Goal: Transaction & Acquisition: Purchase product/service

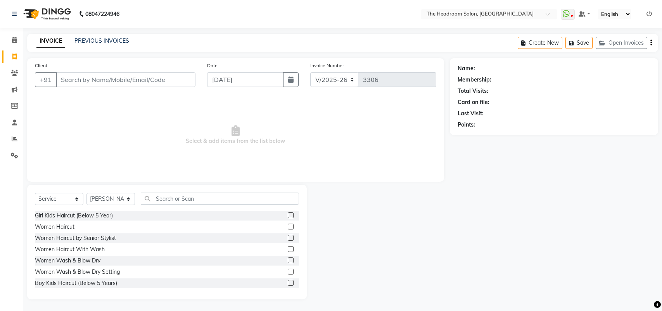
select select "6933"
select select "service"
select select "58237"
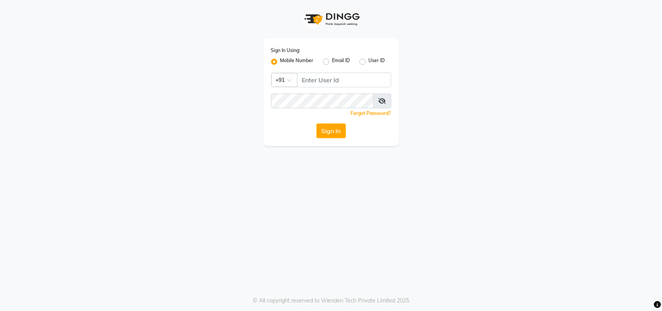
click at [423, 170] on div "Sign In Using: Mobile Number Email ID User ID Country Code × +91 Remember me Fo…" at bounding box center [331, 155] width 662 height 311
click at [335, 78] on input "Username" at bounding box center [344, 80] width 94 height 15
type input "123456000"
click at [327, 132] on button "Sign In" at bounding box center [331, 130] width 29 height 15
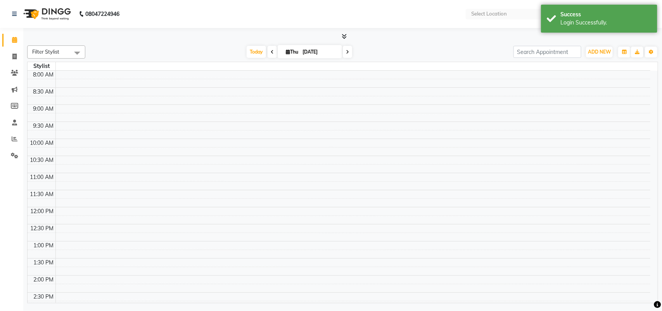
select select "en"
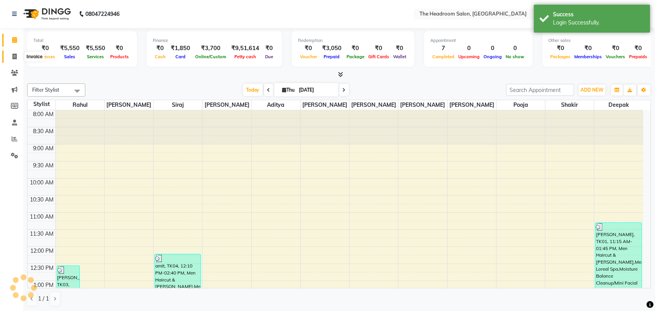
click at [14, 55] on icon at bounding box center [14, 57] width 4 height 6
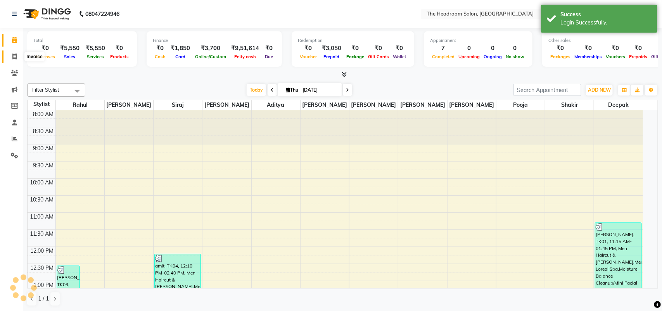
select select "service"
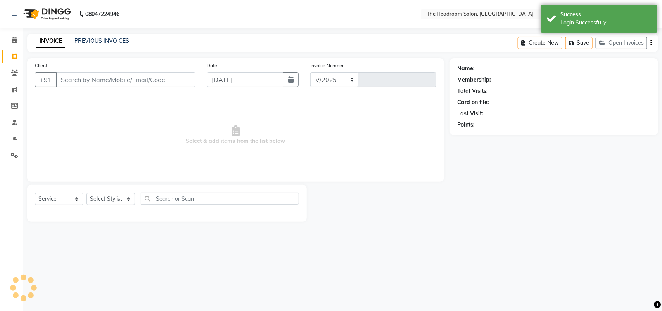
select select "6933"
type input "3306"
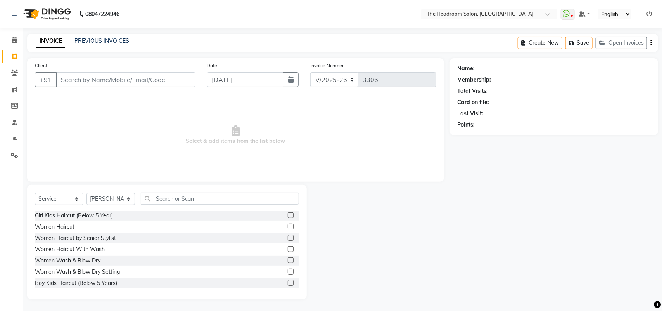
click at [179, 20] on nav "08047224946 Select Location × The Headroom Salon, Sector 93 Gurugram WhatsApp S…" at bounding box center [331, 14] width 662 height 28
click at [67, 76] on input "Client" at bounding box center [126, 79] width 140 height 15
click at [127, 200] on select "Select Stylist [PERSON_NAME] Deepak [PERSON_NAME] [PERSON_NAME] Manager [PERSON…" at bounding box center [111, 199] width 49 height 12
select select "58240"
click at [87, 193] on select "Select Stylist [PERSON_NAME] Deepak [PERSON_NAME] [PERSON_NAME] Manager [PERSON…" at bounding box center [111, 199] width 49 height 12
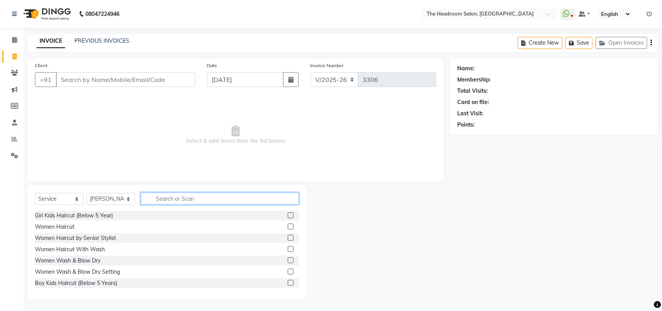
click at [169, 199] on input "text" at bounding box center [220, 198] width 158 height 12
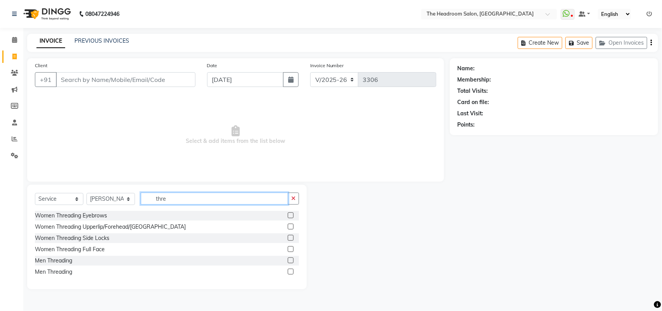
type input "thre"
click at [292, 214] on label at bounding box center [291, 215] width 6 height 6
click at [292, 214] on input "checkbox" at bounding box center [290, 215] width 5 height 5
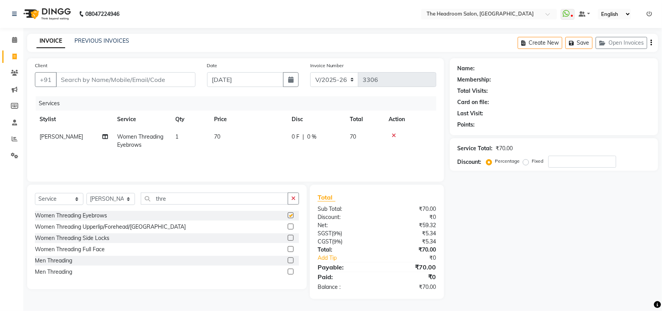
checkbox input "false"
click at [291, 228] on label at bounding box center [291, 227] width 6 height 6
click at [291, 228] on input "checkbox" at bounding box center [290, 226] width 5 height 5
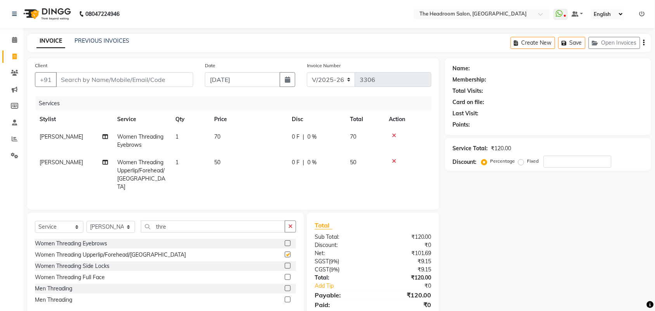
checkbox input "false"
click at [173, 227] on input "thre" at bounding box center [213, 226] width 144 height 12
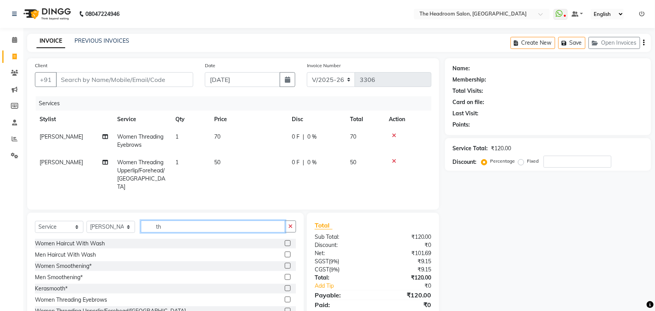
type input "t"
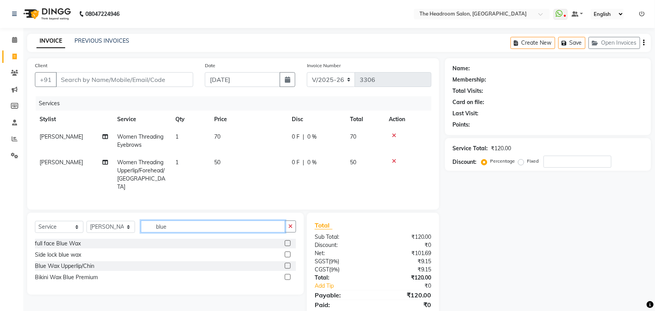
type input "blue"
click at [287, 264] on label at bounding box center [288, 266] width 6 height 6
click at [287, 264] on input "checkbox" at bounding box center [287, 266] width 5 height 5
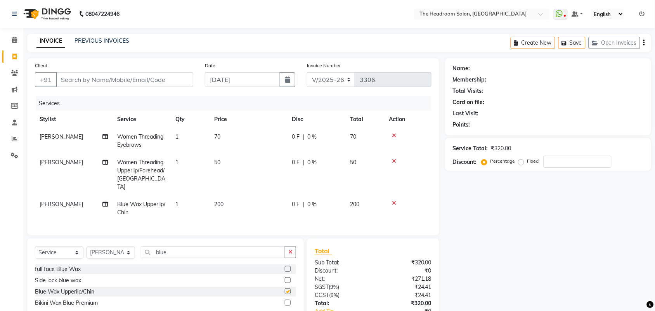
checkbox input "false"
click at [175, 247] on input "blue" at bounding box center [213, 252] width 144 height 12
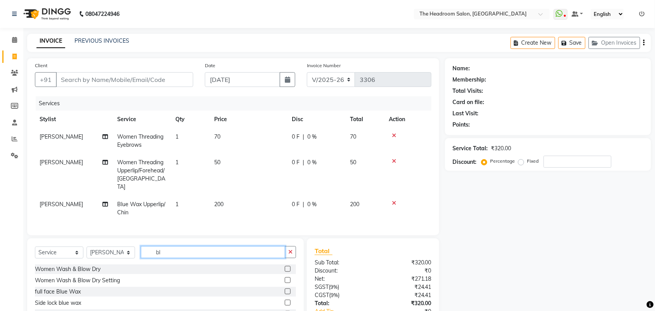
type input "b"
type input "under"
click at [288, 278] on label at bounding box center [288, 280] width 6 height 6
click at [288, 278] on input "checkbox" at bounding box center [287, 280] width 5 height 5
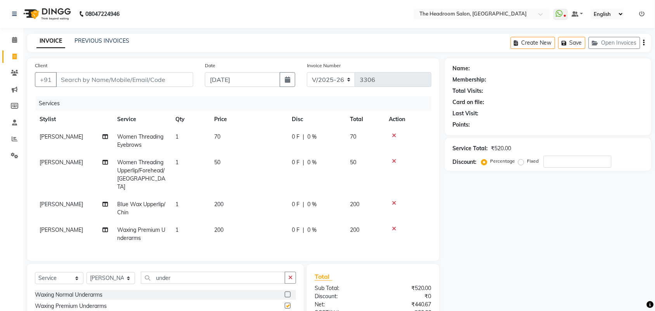
checkbox input "false"
click at [233, 221] on td "200" at bounding box center [249, 234] width 78 height 26
select select "58240"
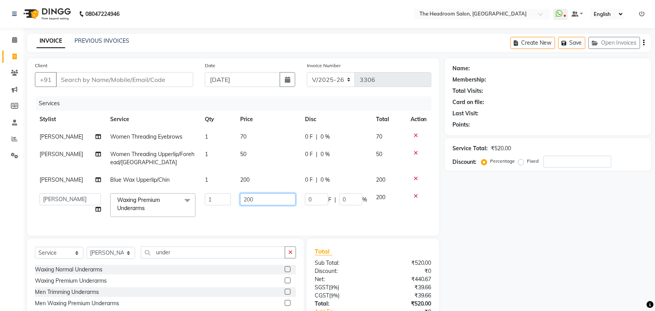
click at [251, 195] on input "200" at bounding box center [267, 199] width 55 height 12
type input "2"
type input "400"
click at [400, 196] on tbody "[PERSON_NAME] Women Threading Eyebrows 1 70 0 F | 0 % 70 [PERSON_NAME] Women Th…" at bounding box center [233, 175] width 397 height 94
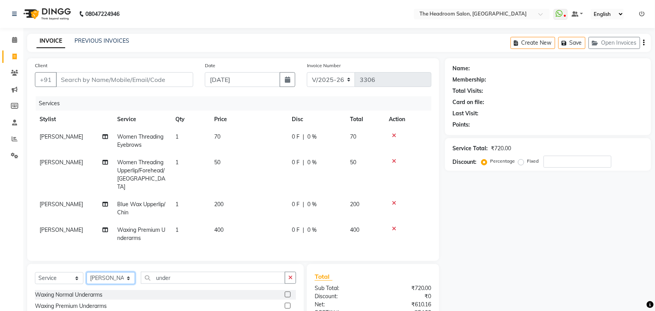
click at [127, 278] on select "Select Stylist [PERSON_NAME] Deepak [PERSON_NAME] [PERSON_NAME] Manager [PERSON…" at bounding box center [111, 278] width 49 height 12
select select "58241"
click at [87, 272] on select "Select Stylist [PERSON_NAME] Deepak [PERSON_NAME] [PERSON_NAME] Manager [PERSON…" at bounding box center [111, 278] width 49 height 12
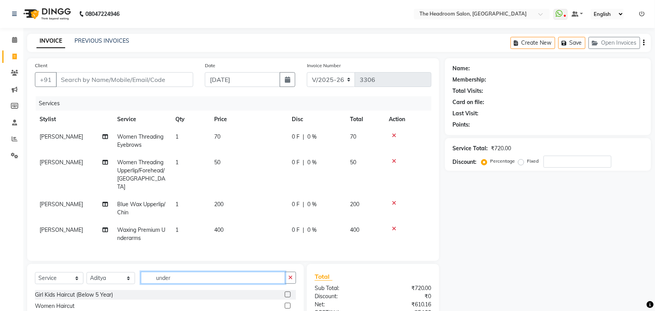
click at [179, 274] on input "under" at bounding box center [213, 278] width 144 height 12
type input "u"
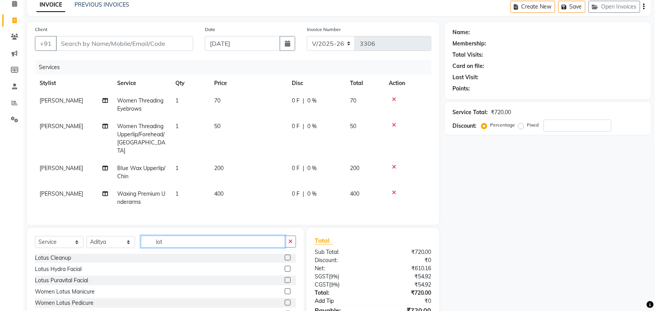
scroll to position [78, 0]
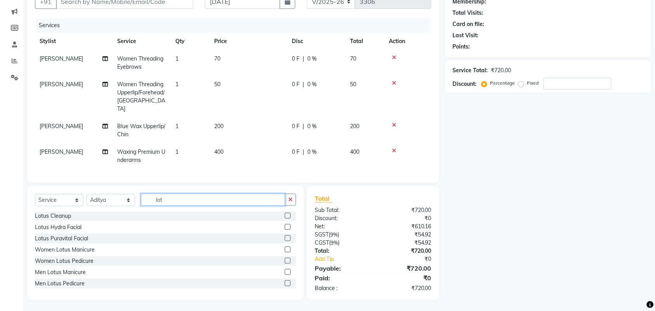
type input "lot"
click at [285, 259] on label at bounding box center [288, 261] width 6 height 6
click at [285, 259] on input "checkbox" at bounding box center [287, 260] width 5 height 5
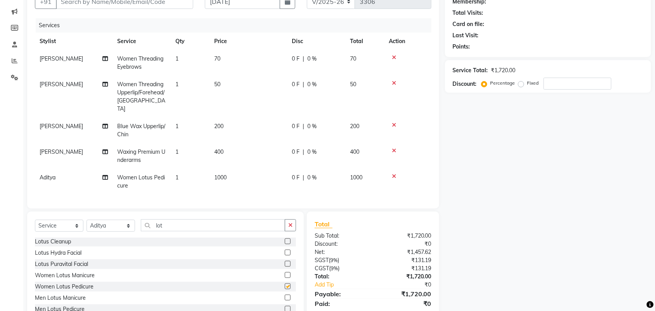
checkbox input "false"
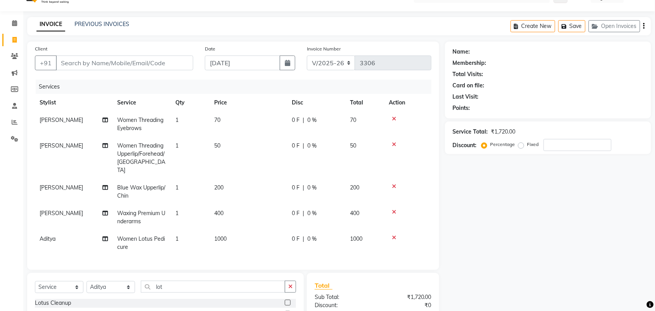
scroll to position [7, 0]
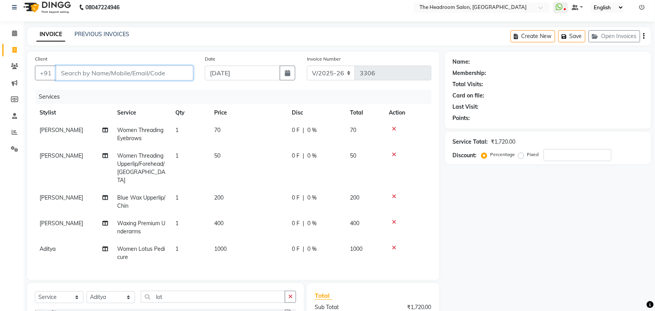
click at [108, 70] on input "Client" at bounding box center [124, 73] width 137 height 15
type input "m"
type input "0"
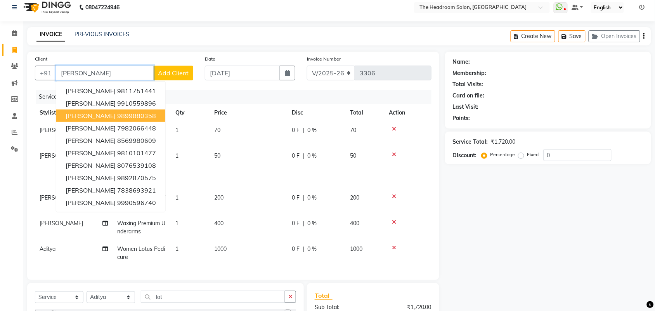
click at [117, 113] on ngb-highlight "9899880358" at bounding box center [136, 116] width 39 height 8
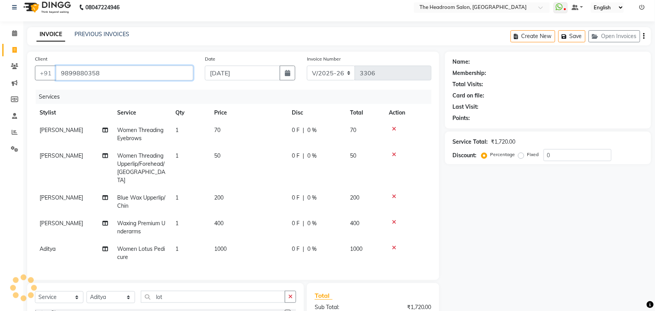
type input "9899880358"
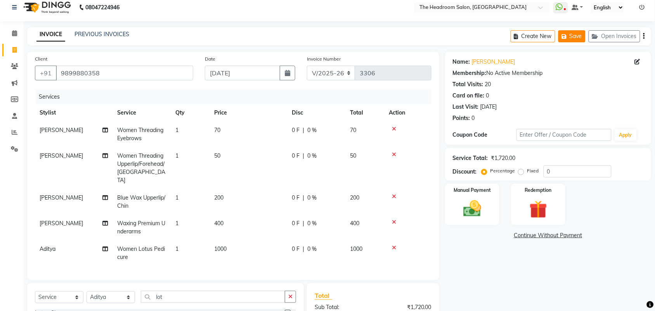
click at [567, 34] on icon "button" at bounding box center [566, 36] width 8 height 5
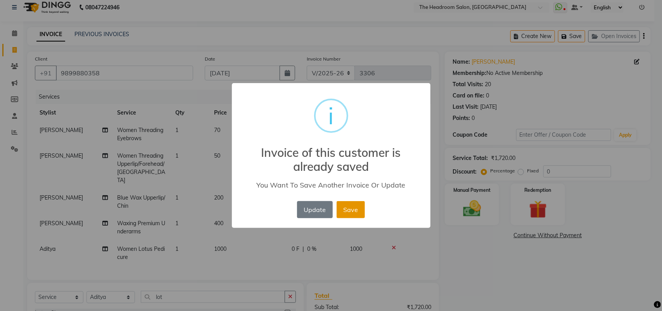
click at [361, 210] on button "Save" at bounding box center [351, 209] width 28 height 17
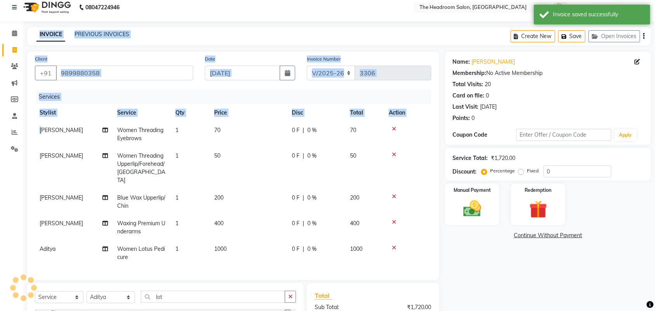
drag, startPoint x: 11, startPoint y: 158, endPoint x: 57, endPoint y: 117, distance: 62.1
click at [57, 117] on app-home "08047224946 Select Location × The Headroom Salon, Sector 93 Gurugram WhatsApp S…" at bounding box center [327, 201] width 655 height 416
click at [14, 49] on icon at bounding box center [14, 50] width 4 height 6
select select "service"
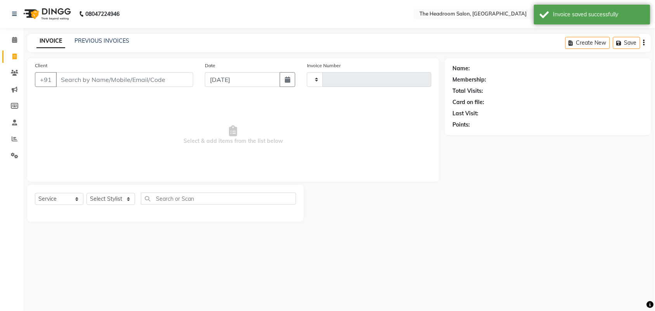
scroll to position [0, 0]
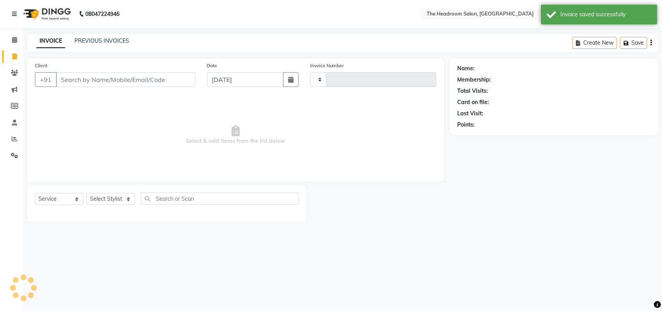
type input "3306"
select select "6933"
click at [82, 80] on input "Client" at bounding box center [126, 79] width 140 height 15
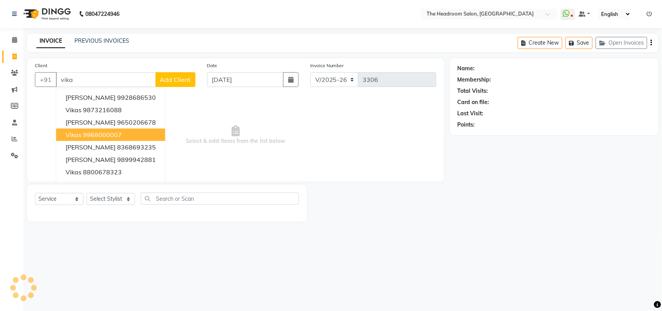
click at [83, 138] on ngb-highlight "9968000007" at bounding box center [102, 135] width 39 height 8
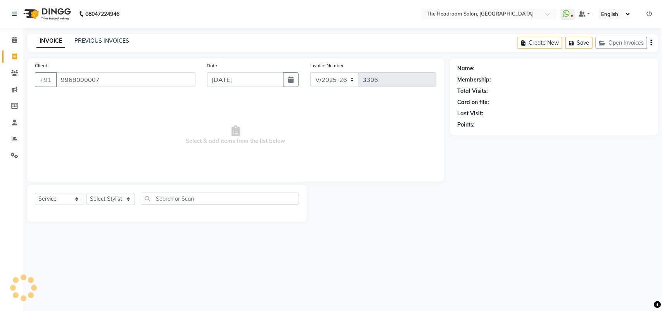
type input "9968000007"
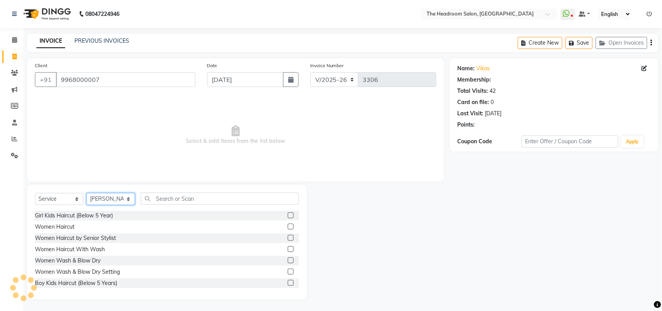
click at [126, 198] on select "Select Stylist [PERSON_NAME] Deepak [PERSON_NAME] [PERSON_NAME] Manager [PERSON…" at bounding box center [111, 199] width 49 height 12
select select "58238"
click at [87, 193] on select "Select Stylist [PERSON_NAME] Deepak [PERSON_NAME] [PERSON_NAME] Manager [PERSON…" at bounding box center [111, 199] width 49 height 12
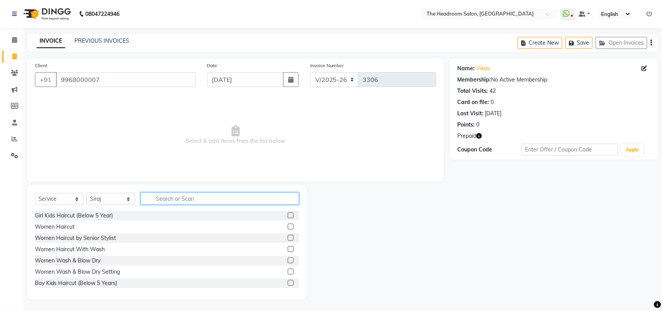
click at [159, 199] on input "text" at bounding box center [220, 198] width 158 height 12
type input "b"
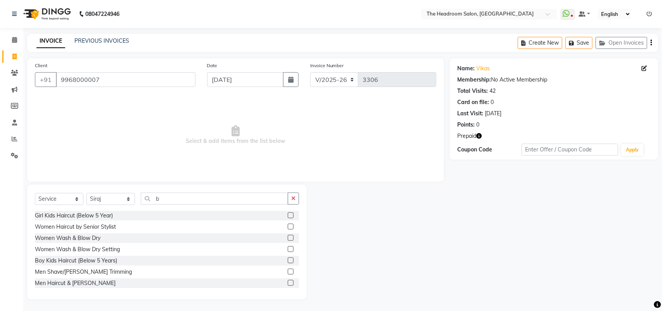
click at [288, 270] on label at bounding box center [291, 272] width 6 height 6
click at [288, 270] on input "checkbox" at bounding box center [290, 271] width 5 height 5
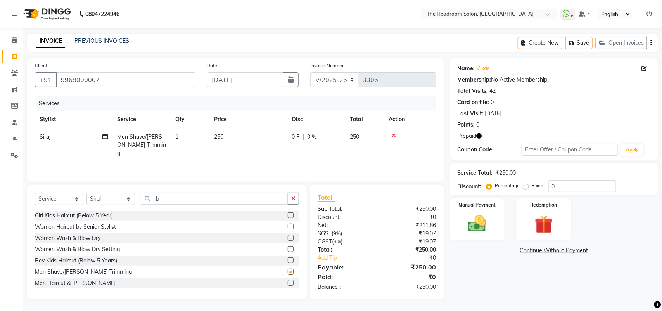
checkbox input "false"
click at [556, 222] on img at bounding box center [544, 225] width 31 height 24
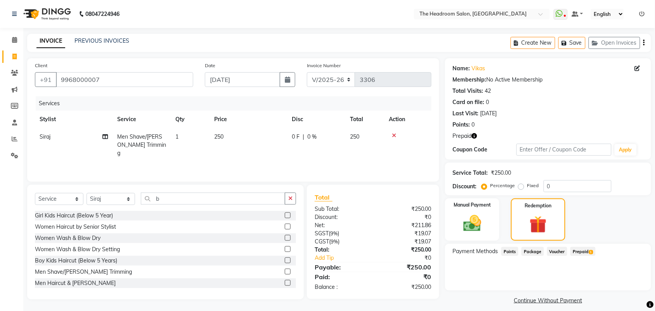
click at [584, 252] on span "Prepaid 1" at bounding box center [583, 251] width 25 height 9
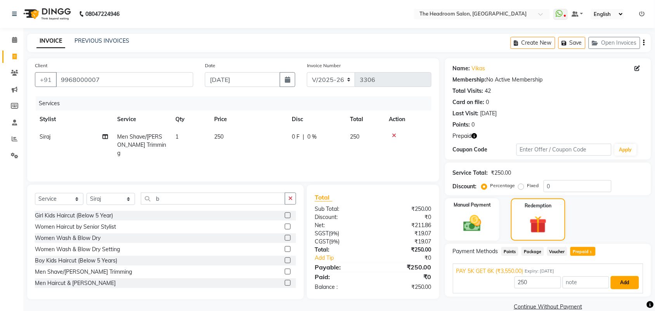
click at [623, 282] on button "Add" at bounding box center [625, 282] width 28 height 13
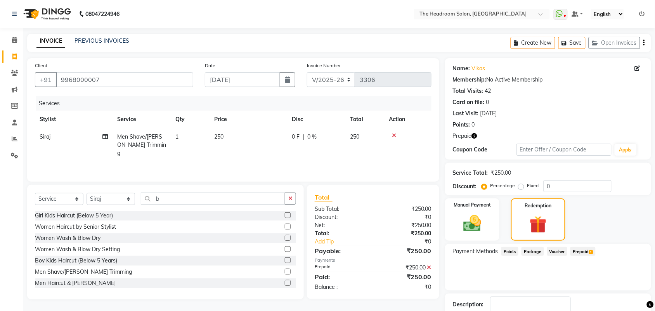
scroll to position [51, 0]
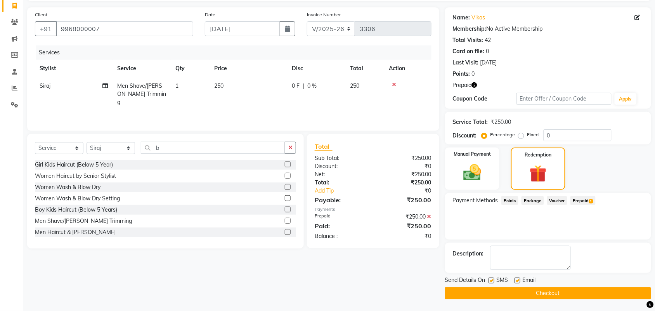
click at [598, 292] on button "Checkout" at bounding box center [548, 293] width 206 height 12
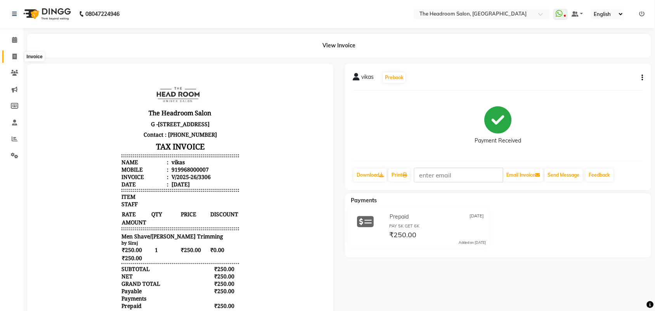
click at [11, 54] on span at bounding box center [15, 56] width 14 height 9
select select "service"
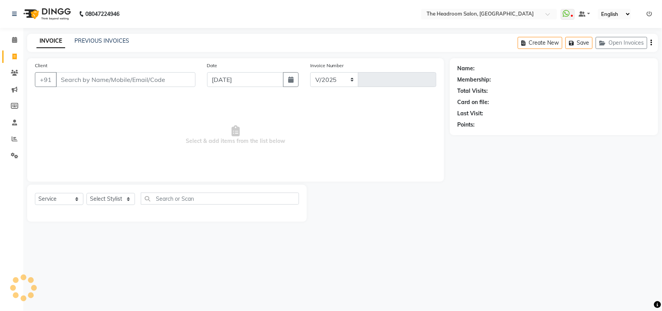
select select "6933"
type input "3307"
click at [97, 200] on select "Select Stylist" at bounding box center [111, 199] width 49 height 12
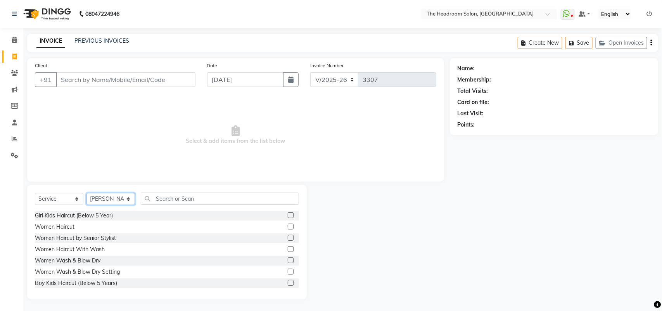
select select "87934"
click at [87, 193] on select "Select Stylist [PERSON_NAME] Deepak [PERSON_NAME] [PERSON_NAME] Manager [PERSON…" at bounding box center [111, 199] width 49 height 12
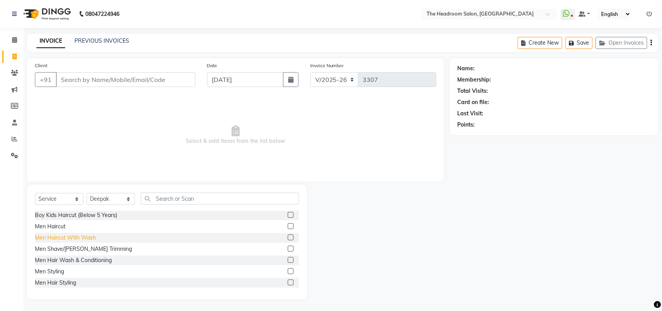
click at [50, 237] on div "Men Haircut With Wash" at bounding box center [65, 238] width 61 height 8
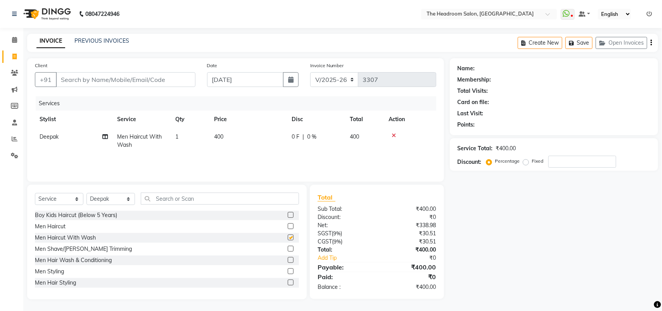
checkbox input "false"
click at [61, 250] on div "Men Shave/[PERSON_NAME] Trimming" at bounding box center [83, 249] width 97 height 8
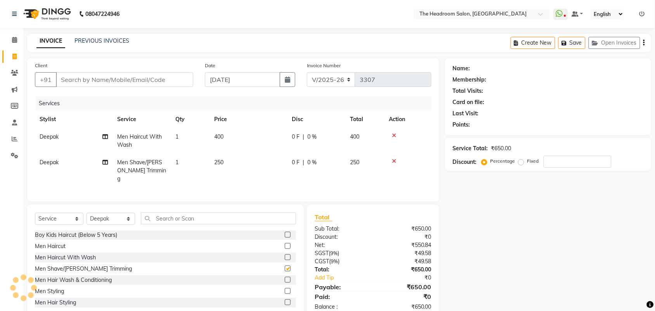
checkbox input "false"
click at [134, 78] on input "Client" at bounding box center [124, 79] width 137 height 15
type input "8"
type input "0"
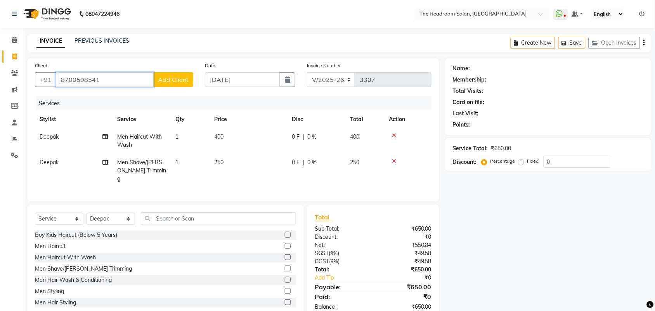
type input "8700598541"
click at [175, 78] on span "Add Client" at bounding box center [173, 80] width 31 height 8
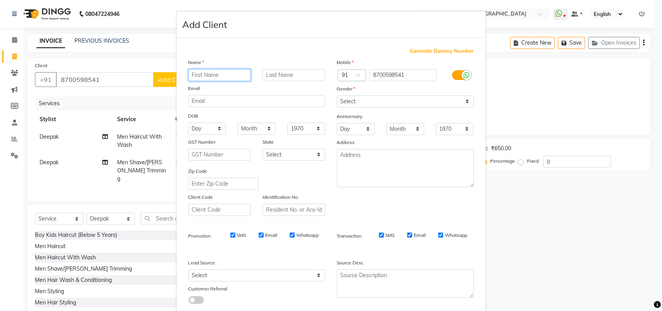
click at [189, 74] on input "text" at bounding box center [220, 75] width 63 height 12
type input "sagar"
click at [409, 99] on select "Select [DEMOGRAPHIC_DATA] [DEMOGRAPHIC_DATA] Other Prefer Not To Say" at bounding box center [405, 101] width 137 height 12
select select "[DEMOGRAPHIC_DATA]"
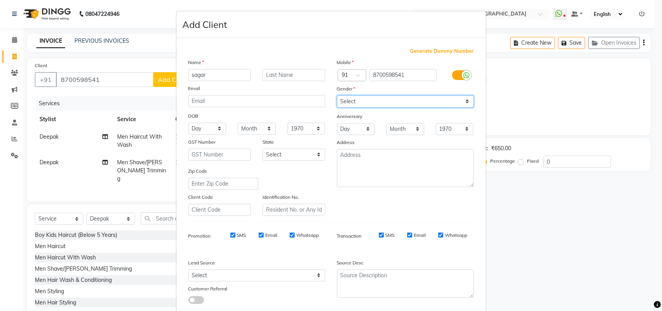
click at [337, 95] on select "Select [DEMOGRAPHIC_DATA] [DEMOGRAPHIC_DATA] Other Prefer Not To Say" at bounding box center [405, 101] width 137 height 12
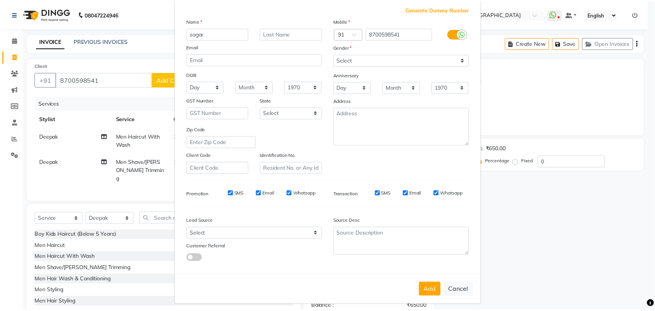
scroll to position [45, 0]
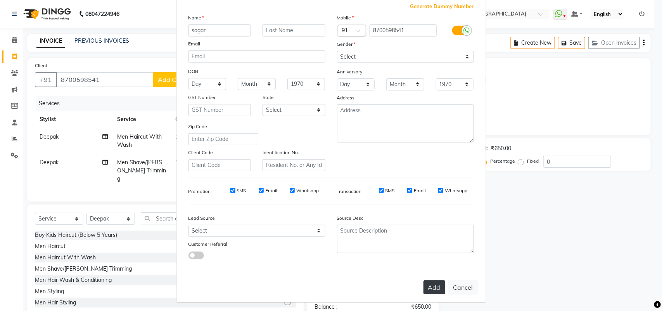
click at [427, 280] on button "Add" at bounding box center [435, 287] width 22 height 14
select select
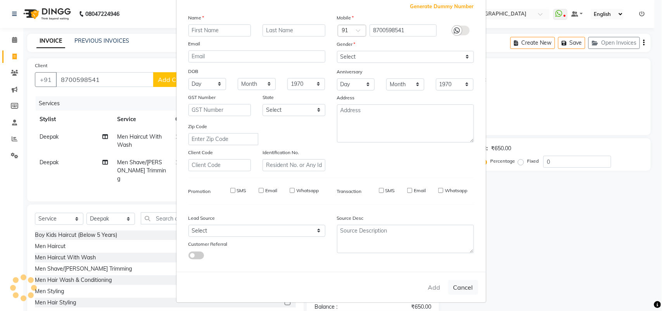
select select
checkbox input "false"
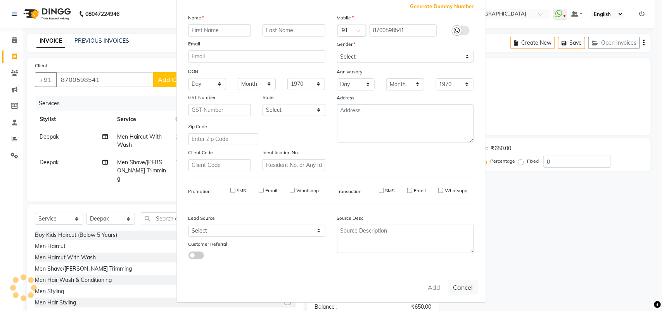
checkbox input "false"
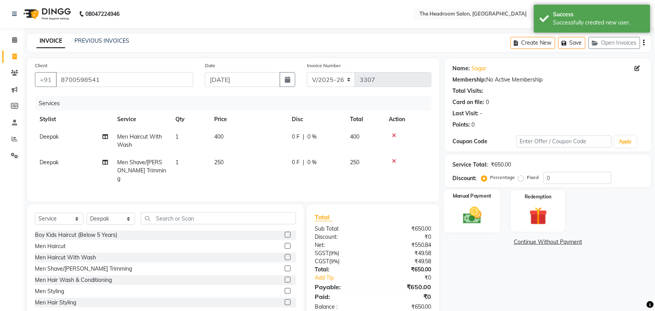
click at [462, 220] on img at bounding box center [472, 215] width 30 height 21
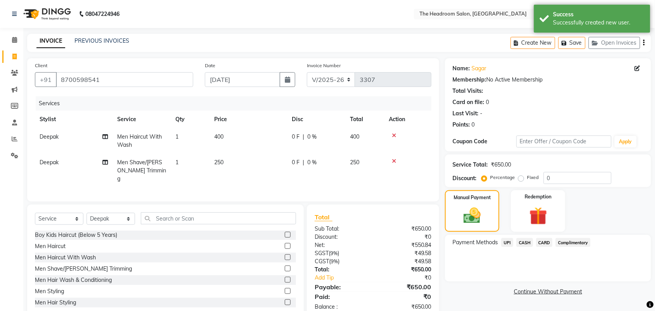
click at [527, 241] on span "CASH" at bounding box center [525, 242] width 17 height 9
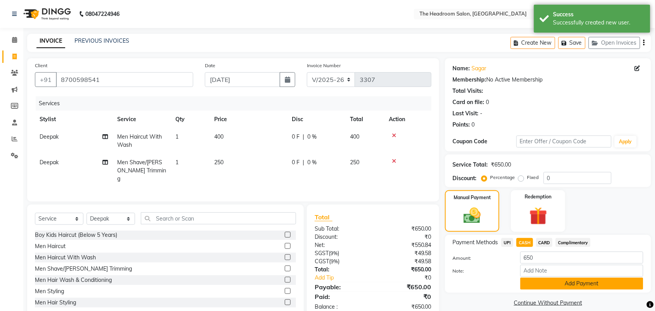
click at [535, 279] on button "Add Payment" at bounding box center [581, 283] width 123 height 12
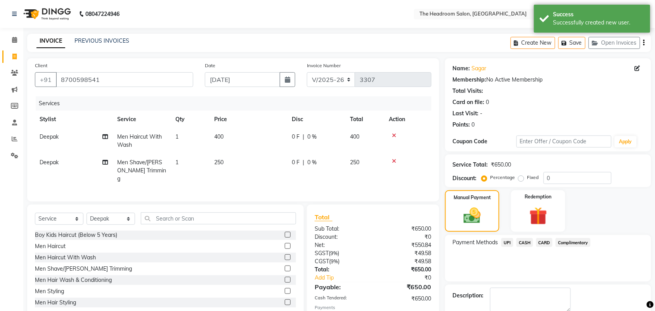
scroll to position [46, 0]
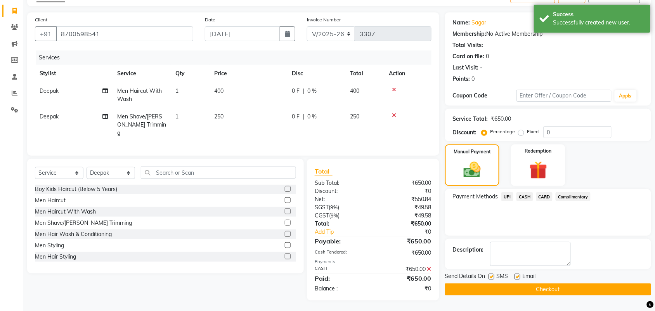
click at [630, 293] on button "Checkout" at bounding box center [548, 289] width 206 height 12
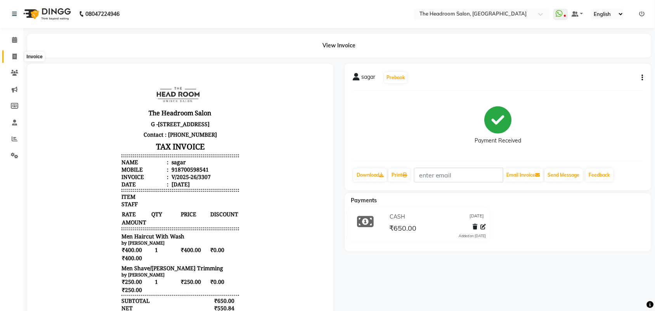
click at [12, 55] on icon at bounding box center [14, 57] width 4 height 6
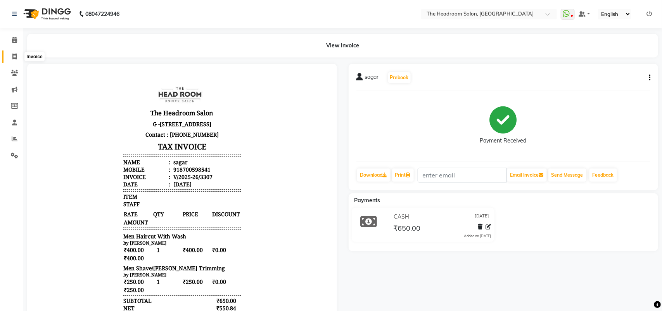
select select "service"
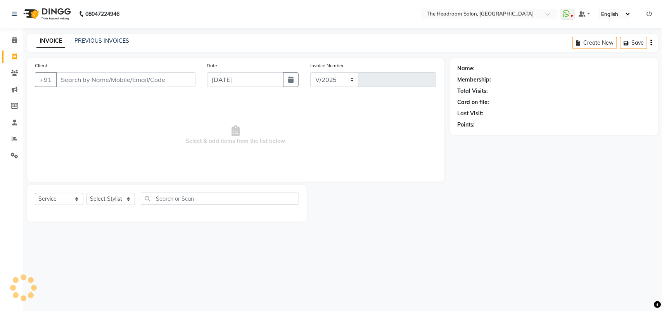
select select "6933"
type input "3308"
click at [77, 78] on input "Client" at bounding box center [126, 79] width 140 height 15
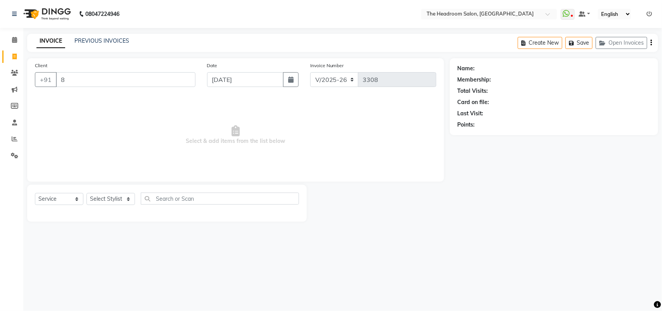
type input "82"
select select "58237"
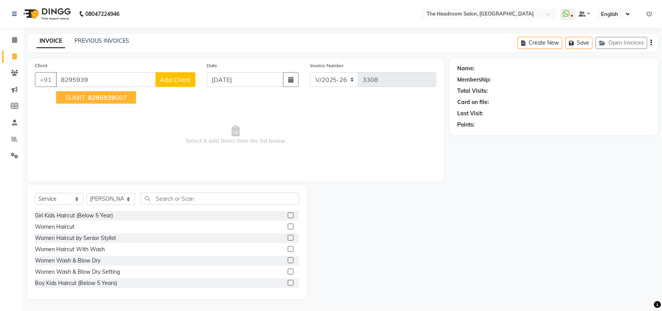
click at [76, 94] on span "SUMIT" at bounding box center [75, 98] width 19 height 8
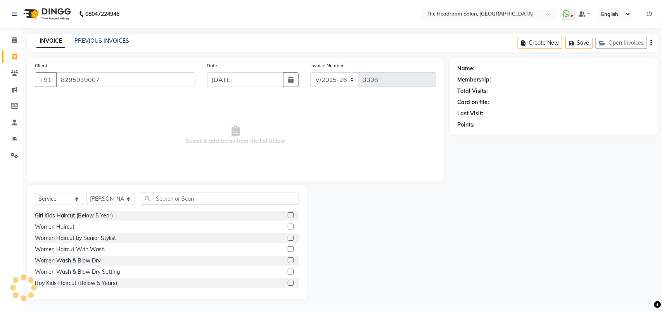
type input "8295939007"
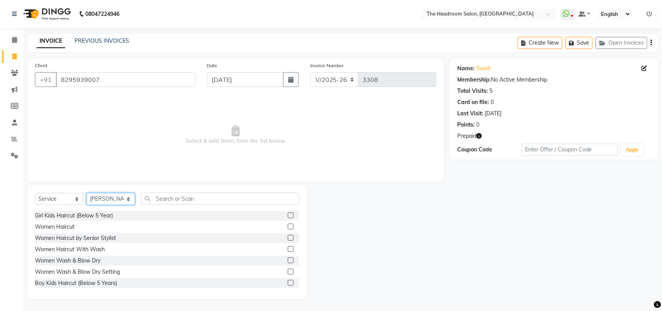
click at [126, 197] on select "Select Stylist [PERSON_NAME] Deepak [PERSON_NAME] [PERSON_NAME] Manager [PERSON…" at bounding box center [111, 199] width 49 height 12
select select "87934"
click at [87, 193] on select "Select Stylist [PERSON_NAME] Deepak [PERSON_NAME] [PERSON_NAME] Manager [PERSON…" at bounding box center [111, 199] width 49 height 12
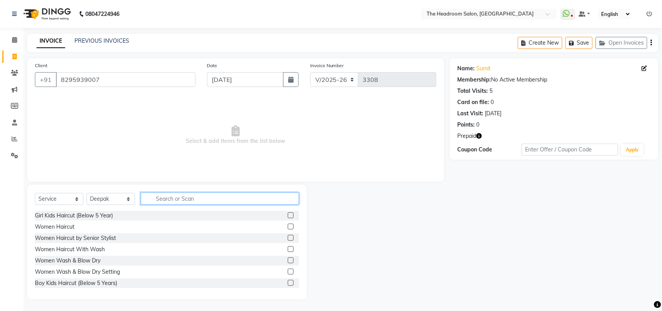
click at [190, 199] on input "text" at bounding box center [220, 198] width 158 height 12
type input "b"
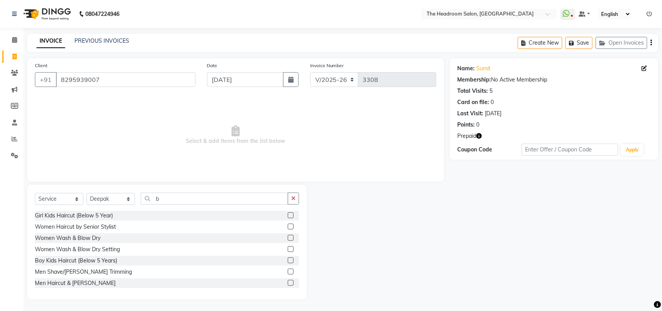
click at [288, 269] on label at bounding box center [291, 272] width 6 height 6
click at [288, 269] on input "checkbox" at bounding box center [290, 271] width 5 height 5
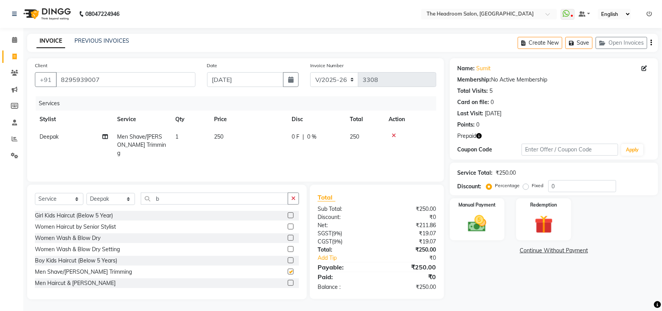
checkbox input "false"
click at [480, 136] on icon "button" at bounding box center [479, 135] width 5 height 5
click at [539, 220] on img at bounding box center [544, 225] width 31 height 24
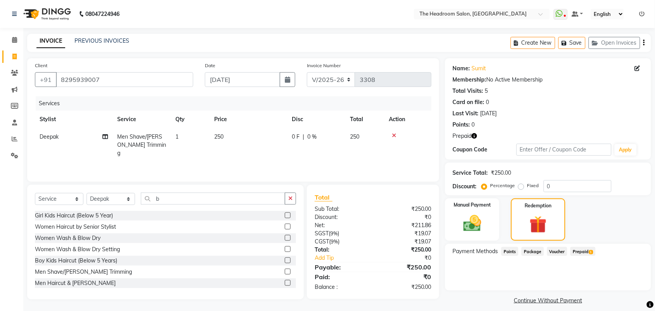
click at [591, 250] on span "1" at bounding box center [591, 252] width 4 height 5
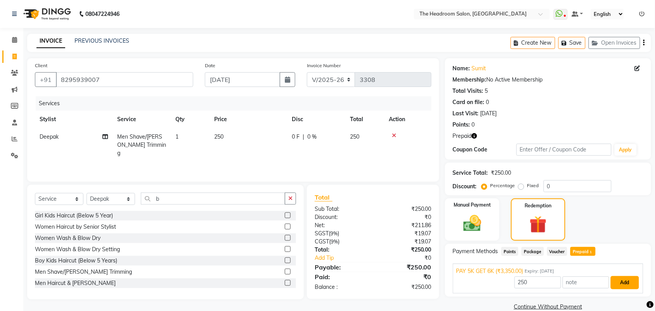
click at [621, 280] on button "Add" at bounding box center [625, 282] width 28 height 13
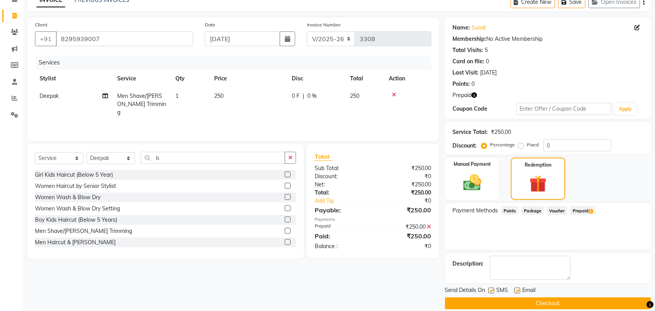
scroll to position [51, 0]
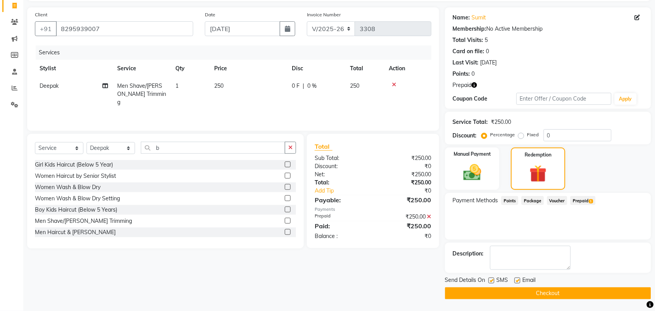
click at [570, 288] on button "Checkout" at bounding box center [548, 293] width 206 height 12
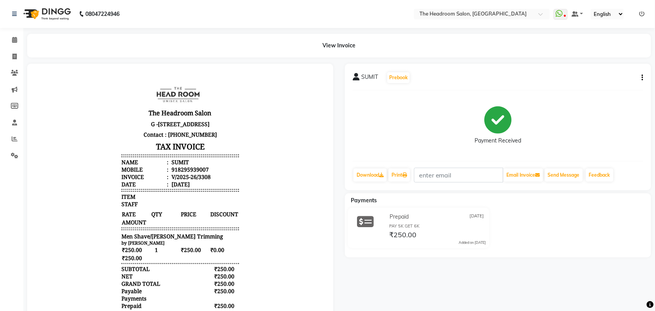
click at [570, 288] on div "SUMIT Prebook Payment Received Download Print Email Invoice Send Message Feedba…" at bounding box center [498, 225] width 318 height 322
click at [12, 54] on span at bounding box center [15, 56] width 14 height 9
select select "service"
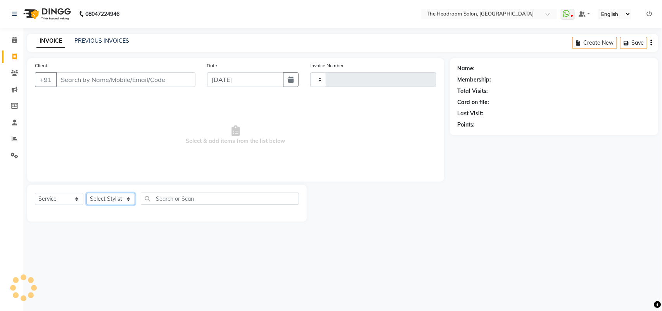
click at [112, 198] on select "Select Stylist" at bounding box center [111, 199] width 49 height 12
select select "6933"
type input "3309"
click at [111, 197] on select "Select Stylist" at bounding box center [111, 199] width 49 height 12
click at [128, 197] on select "Select Stylist" at bounding box center [111, 199] width 49 height 12
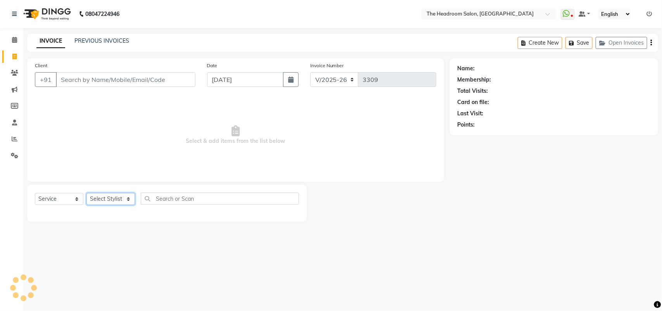
click at [128, 197] on select "Select Stylist" at bounding box center [111, 199] width 49 height 12
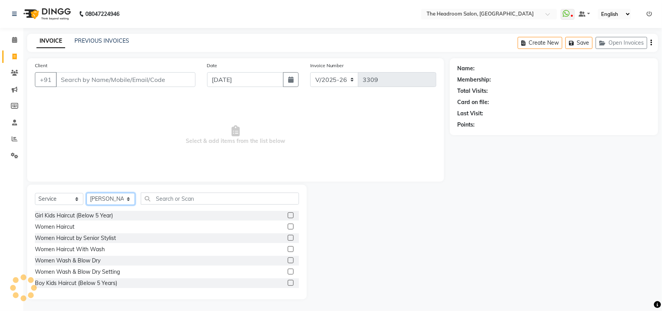
click at [128, 197] on select "Select Stylist [PERSON_NAME] Deepak [PERSON_NAME] [PERSON_NAME] Manager [PERSON…" at bounding box center [111, 199] width 49 height 12
click at [87, 193] on select "Select Stylist [PERSON_NAME] Deepak [PERSON_NAME] [PERSON_NAME] Manager [PERSON…" at bounding box center [111, 199] width 49 height 12
click at [114, 196] on select "Select Stylist [PERSON_NAME] Deepak [PERSON_NAME] [PERSON_NAME] Manager [PERSON…" at bounding box center [111, 199] width 49 height 12
click at [129, 197] on select "Select Stylist [PERSON_NAME] Deepak [PERSON_NAME] [PERSON_NAME] Manager [PERSON…" at bounding box center [111, 199] width 49 height 12
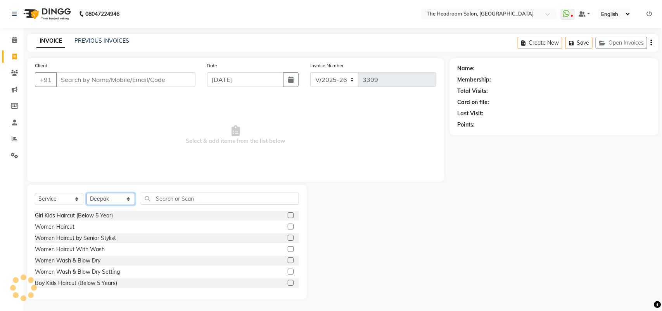
select select "58240"
click at [87, 193] on select "Select Stylist [PERSON_NAME] Deepak [PERSON_NAME] [PERSON_NAME] Manager [PERSON…" at bounding box center [111, 199] width 49 height 12
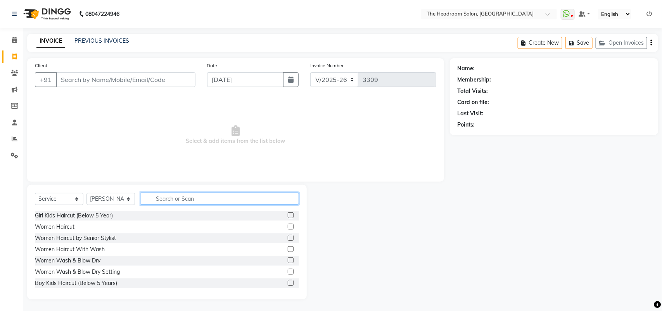
click at [177, 197] on input "text" at bounding box center [220, 198] width 158 height 12
click at [176, 196] on input "text" at bounding box center [220, 198] width 158 height 12
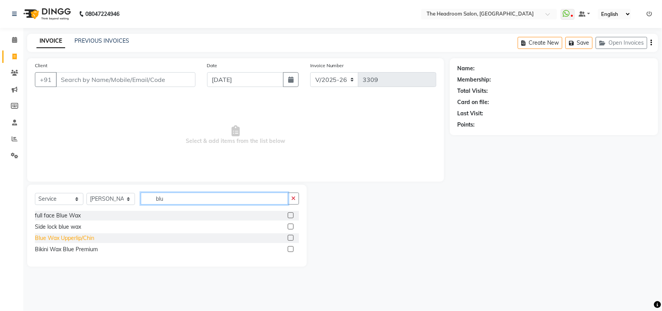
type input "blu"
click at [87, 237] on div "Blue Wax Upperlip/Chin" at bounding box center [64, 238] width 59 height 8
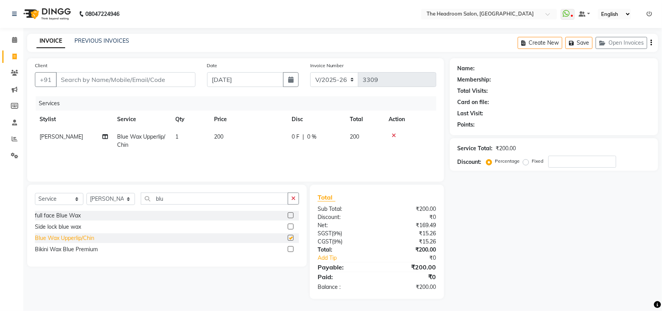
checkbox input "false"
click at [179, 132] on td "1" at bounding box center [190, 141] width 39 height 26
select select "58240"
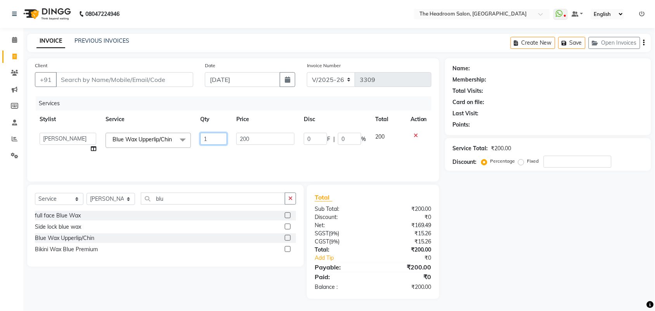
click at [208, 137] on input "1" at bounding box center [213, 139] width 27 height 12
type input "2"
click at [184, 201] on input "blu" at bounding box center [213, 198] width 144 height 12
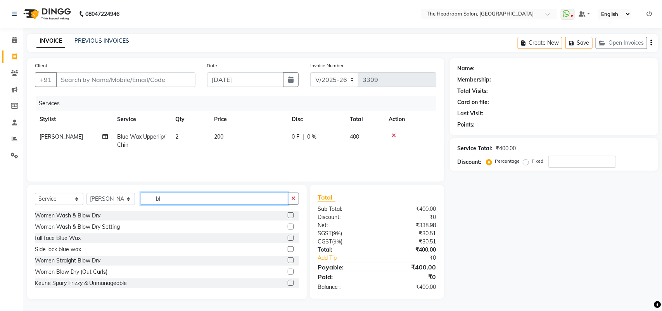
type input "b"
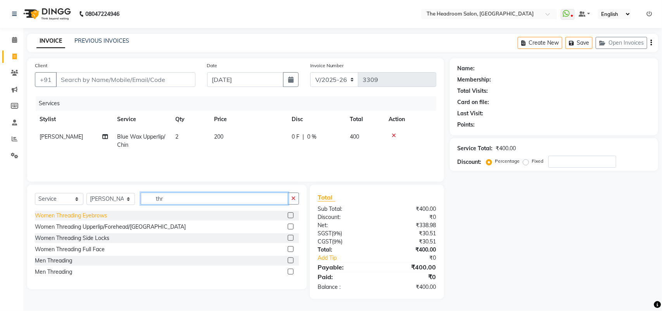
type input "thr"
click at [100, 212] on div "Women Threading Eyebrows" at bounding box center [71, 216] width 72 height 8
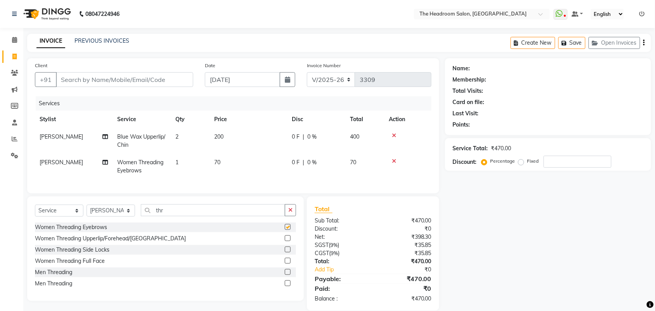
checkbox input "false"
click at [128, 216] on select "Select Stylist [PERSON_NAME] Deepak [PERSON_NAME] [PERSON_NAME] Manager [PERSON…" at bounding box center [111, 211] width 49 height 12
select select "58235"
click at [87, 212] on select "Select Stylist [PERSON_NAME] Deepak [PERSON_NAME] [PERSON_NAME] Manager [PERSON…" at bounding box center [111, 211] width 49 height 12
click at [113, 180] on div "Services Stylist Service Qty Price Disc Total Action [PERSON_NAME] Blue Wax Upp…" at bounding box center [233, 140] width 397 height 89
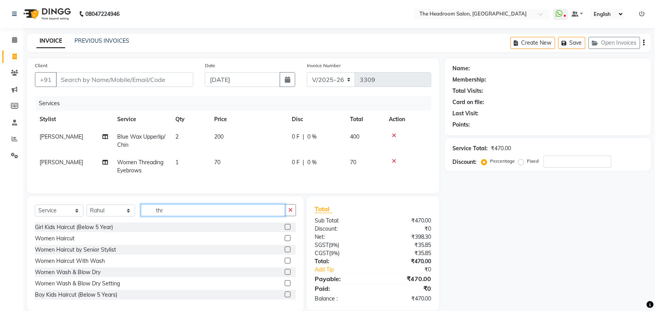
click at [181, 212] on input "thr" at bounding box center [213, 210] width 144 height 12
type input "t"
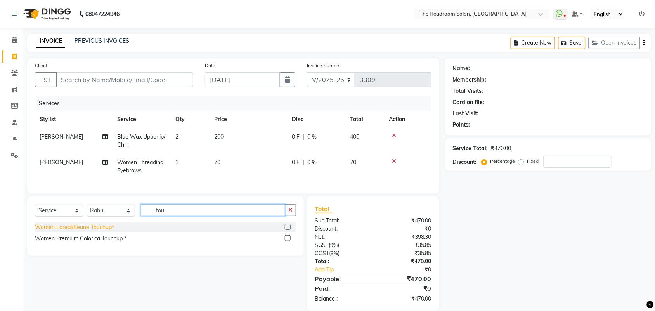
type input "tou"
click at [83, 231] on div "Women Loreal/Keune Touchup*" at bounding box center [74, 227] width 79 height 8
click at [83, 234] on div "Select Service Product Membership Package Voucher Prepaid Gift Card Select Styl…" at bounding box center [165, 225] width 277 height 59
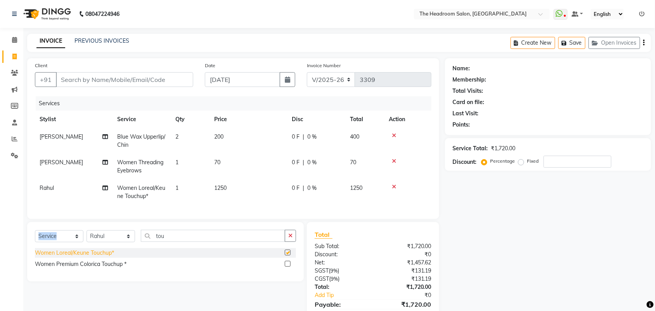
checkbox input "false"
click at [179, 80] on input "Client" at bounding box center [124, 79] width 137 height 15
type input "9"
type input "0"
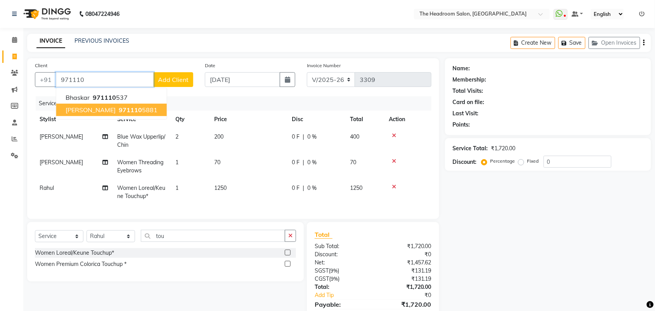
click at [126, 111] on button "[PERSON_NAME] 971110 5881" at bounding box center [111, 110] width 111 height 12
type input "9711105881"
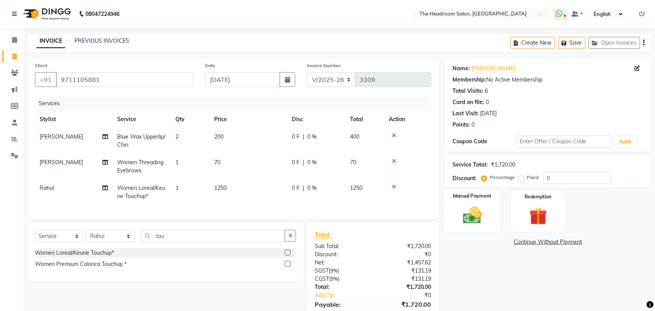
click at [490, 220] on div "Manual Payment" at bounding box center [472, 210] width 57 height 43
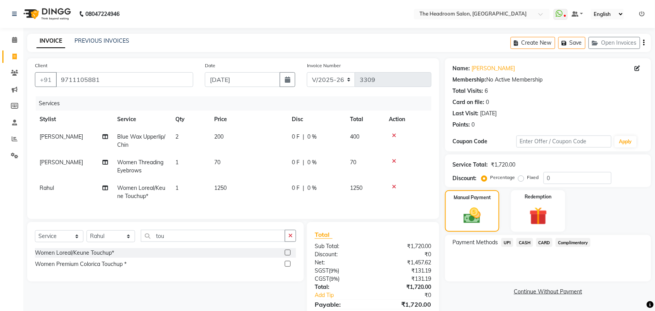
click at [505, 243] on span "UPI" at bounding box center [507, 242] width 12 height 9
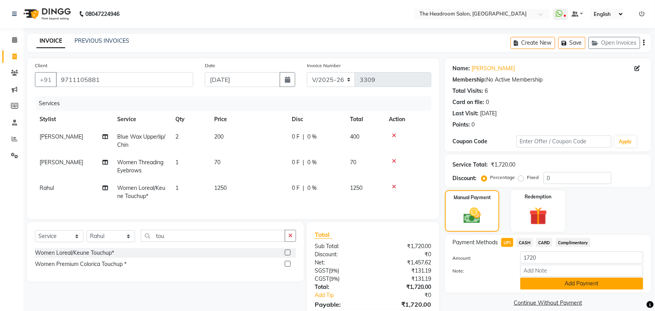
click at [604, 283] on button "Add Payment" at bounding box center [581, 283] width 123 height 12
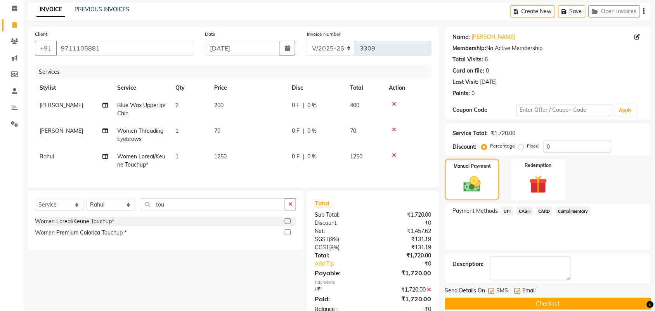
scroll to position [60, 0]
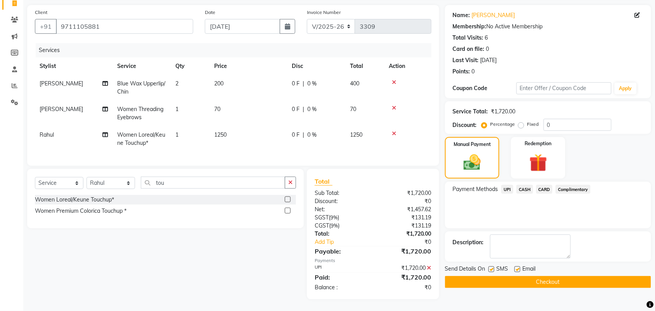
click at [630, 276] on button "Checkout" at bounding box center [548, 282] width 206 height 12
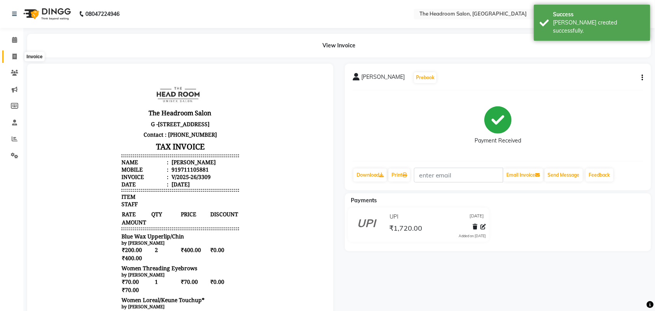
click at [16, 55] on icon at bounding box center [14, 57] width 4 height 6
select select "service"
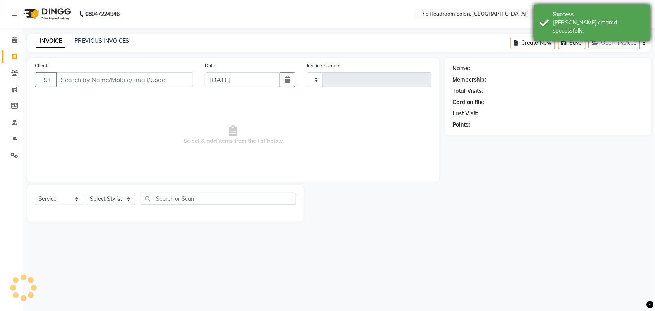
type input "3310"
select select "6933"
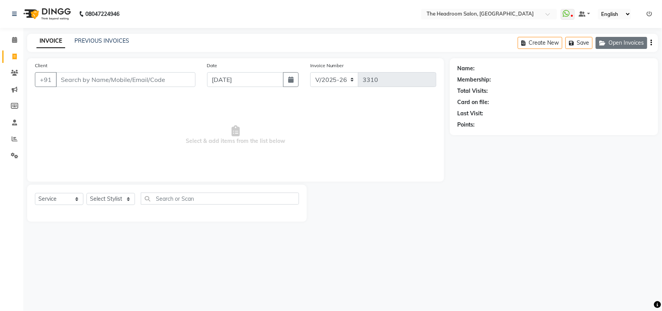
click at [603, 41] on icon "button" at bounding box center [604, 42] width 9 height 5
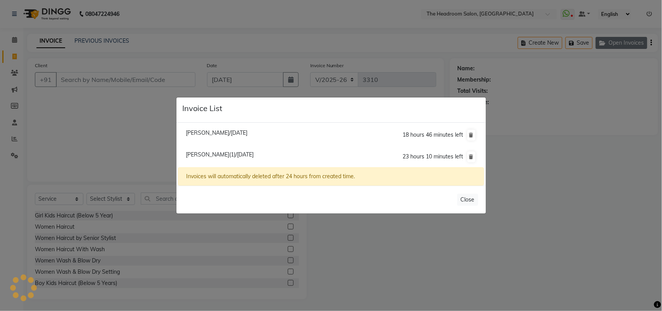
select select "58237"
click at [603, 41] on ngb-modal-window "Invoice List [PERSON_NAME]/[DATE] 18 hours 46 minutes left [PERSON_NAME](1)/[DA…" at bounding box center [331, 155] width 662 height 311
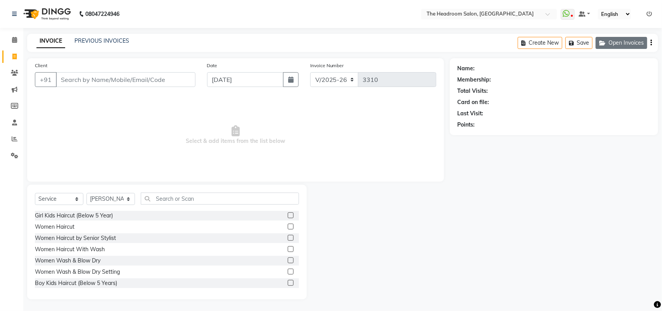
click at [607, 45] on icon "button" at bounding box center [604, 42] width 9 height 5
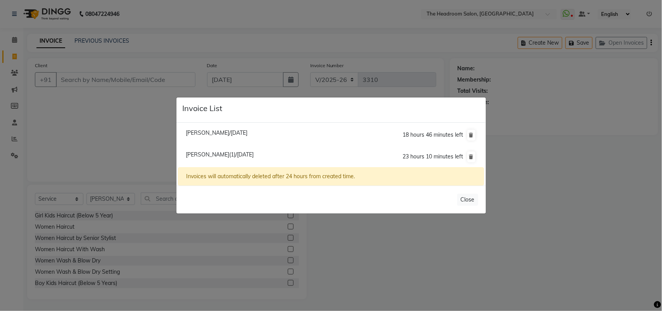
click at [248, 130] on span "[PERSON_NAME]/[DATE]" at bounding box center [217, 132] width 62 height 7
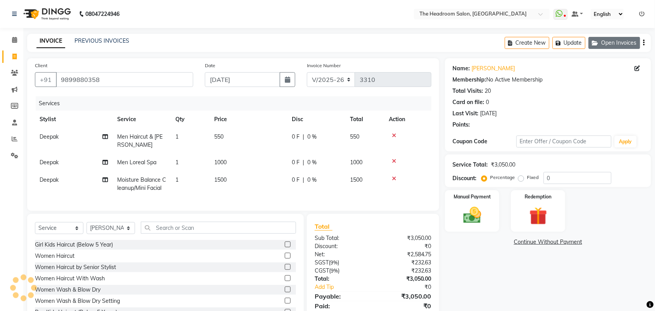
click at [617, 42] on button "Open Invoices" at bounding box center [615, 43] width 52 height 12
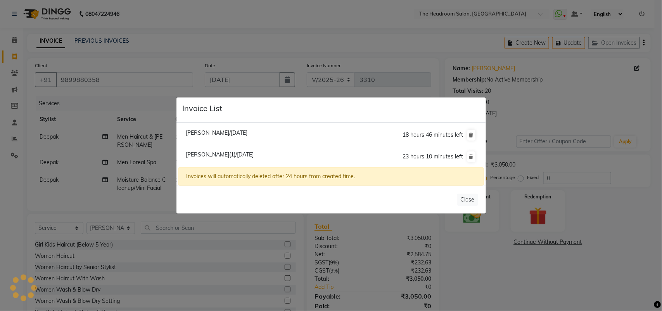
click at [254, 154] on span "[PERSON_NAME](1)/[DATE]" at bounding box center [220, 154] width 68 height 7
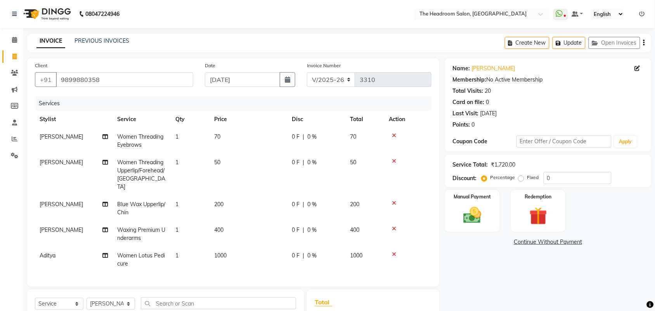
scroll to position [49, 0]
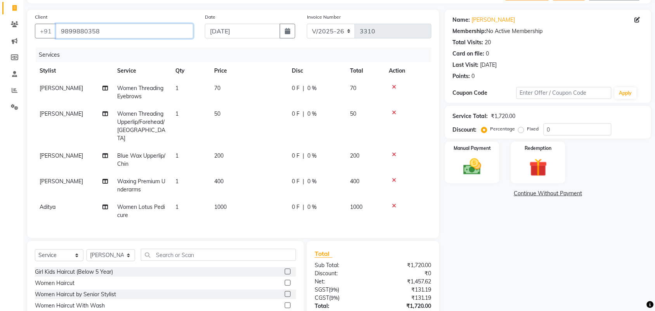
click at [151, 28] on input "9899880358" at bounding box center [124, 31] width 137 height 15
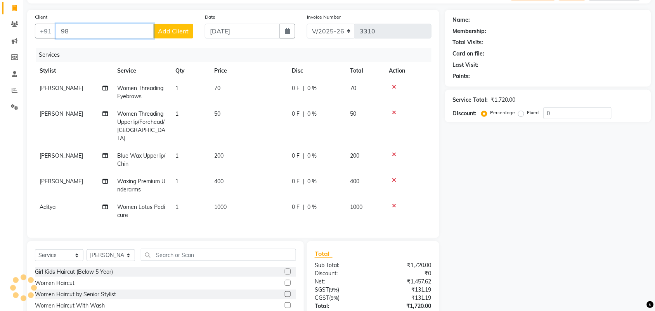
type input "9"
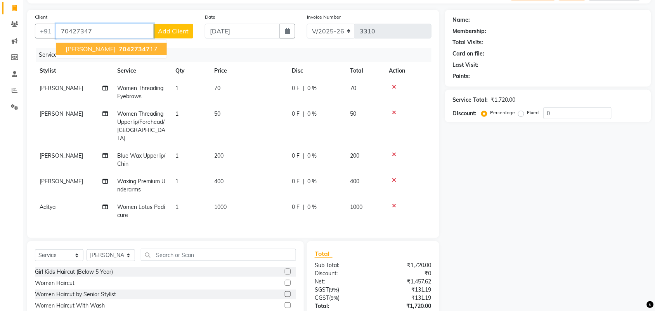
click at [119, 47] on span "70427347" at bounding box center [134, 49] width 31 height 8
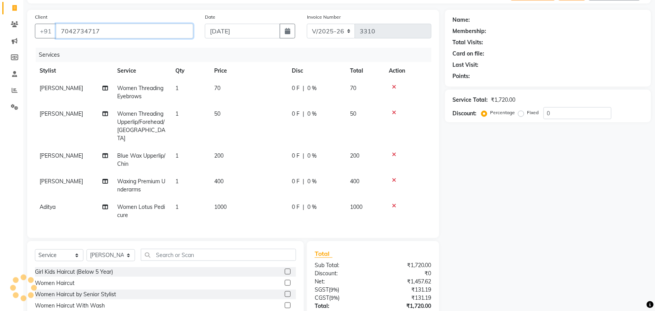
type input "7042734717"
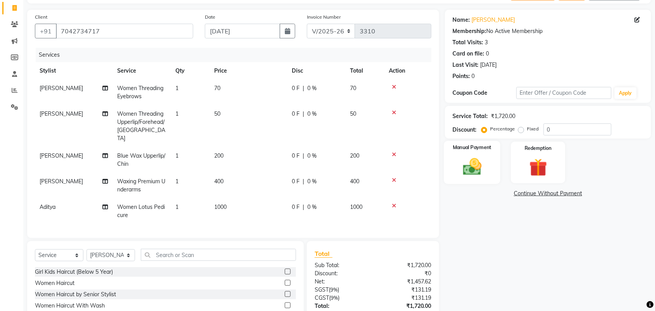
click at [477, 173] on img at bounding box center [472, 166] width 30 height 21
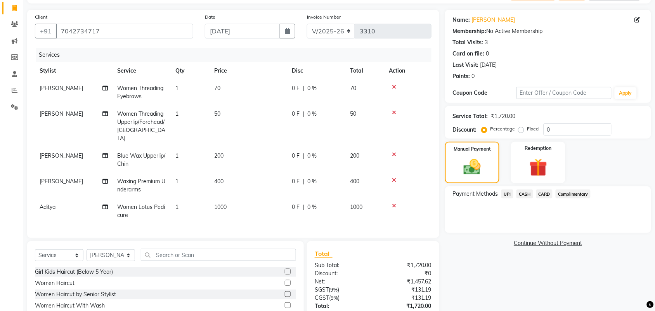
click at [521, 193] on span "CASH" at bounding box center [525, 193] width 17 height 9
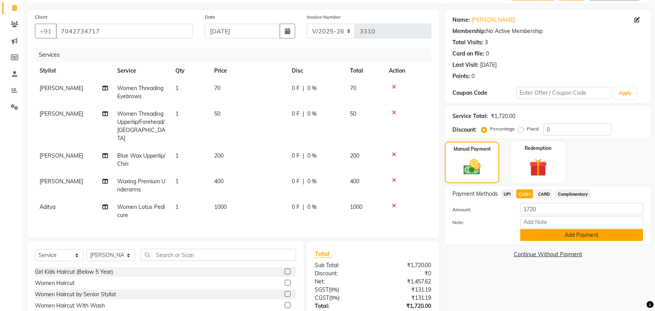
click at [546, 231] on button "Add Payment" at bounding box center [581, 235] width 123 height 12
click at [546, 231] on div "Payment Methods UPI CASH CARD Complimentary Amount: 1720 Note: Add Payment" at bounding box center [548, 215] width 206 height 58
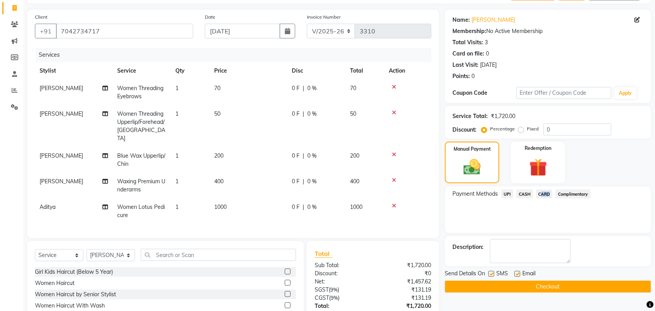
scroll to position [131, 0]
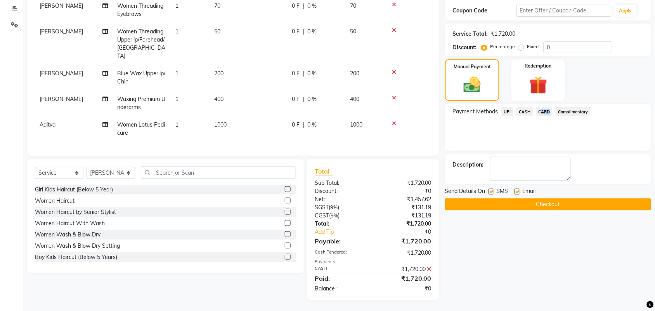
click at [623, 201] on button "Checkout" at bounding box center [548, 204] width 206 height 12
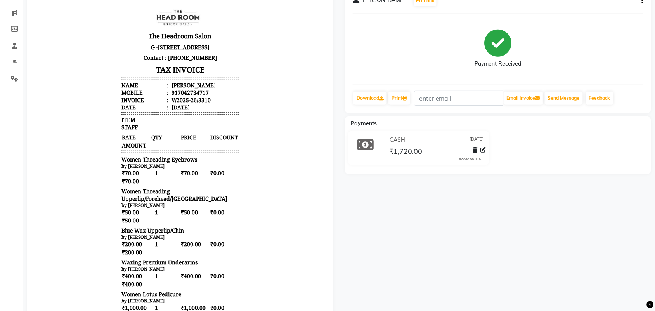
scroll to position [97, 0]
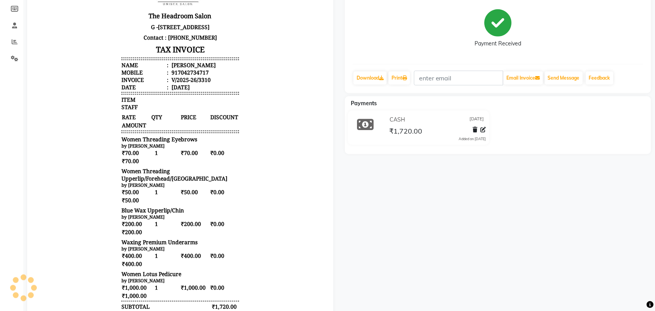
drag, startPoint x: 278, startPoint y: 156, endPoint x: 37, endPoint y: 26, distance: 274.0
click at [38, 26] on body "The Headroom Salon [STREET_ADDRESS] Contact : [PHONE_NUMBER] TAX INVOICE Name :…" at bounding box center [180, 181] width 284 height 406
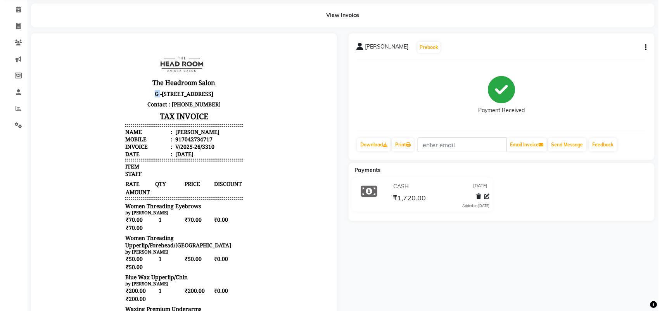
scroll to position [0, 0]
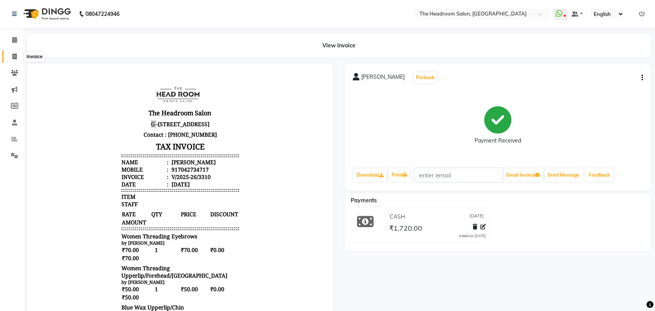
click at [16, 55] on icon at bounding box center [14, 57] width 4 height 6
select select "service"
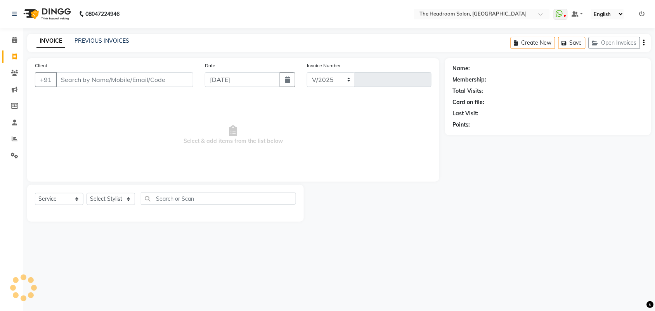
select select "6933"
type input "3311"
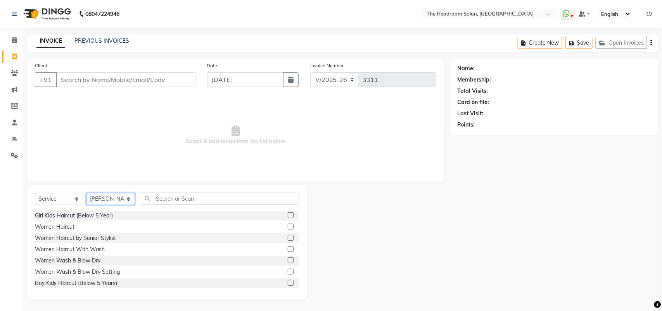
click at [120, 199] on select "Select Stylist [PERSON_NAME] Deepak [PERSON_NAME] [PERSON_NAME] Manager [PERSON…" at bounding box center [111, 199] width 49 height 12
select select "58240"
click at [87, 193] on select "Select Stylist [PERSON_NAME] Deepak [PERSON_NAME] [PERSON_NAME] Manager [PERSON…" at bounding box center [111, 199] width 49 height 12
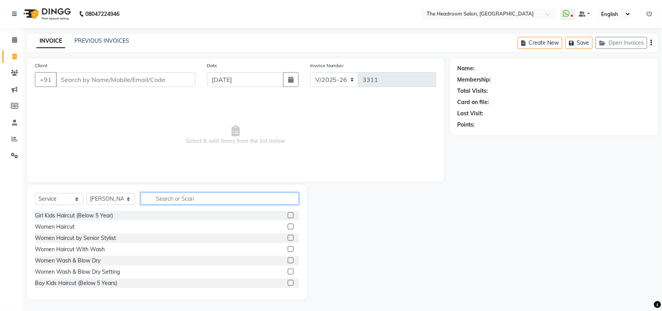
click at [171, 197] on input "text" at bounding box center [220, 198] width 158 height 12
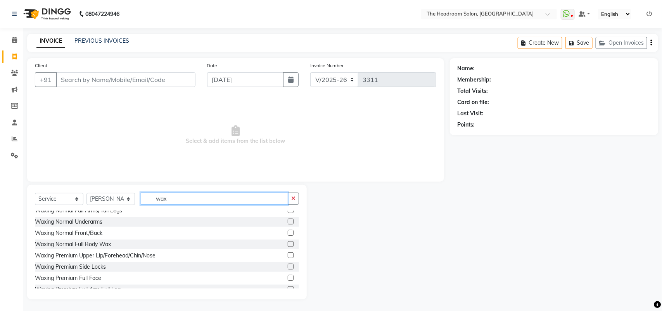
scroll to position [58, 0]
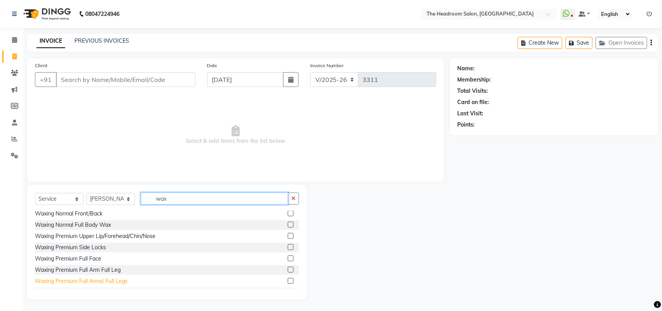
type input "wax"
click at [105, 278] on div "Waxing Premium Full Arms/ Full Legs" at bounding box center [81, 281] width 93 height 8
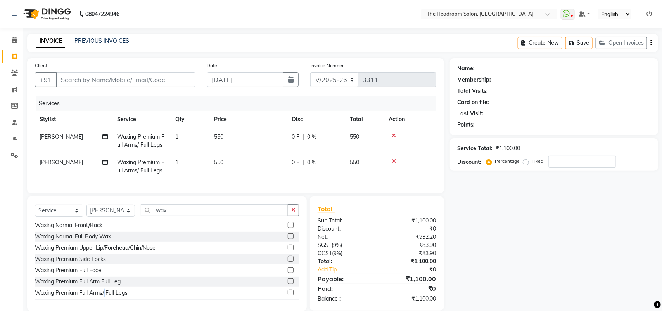
checkbox input "false"
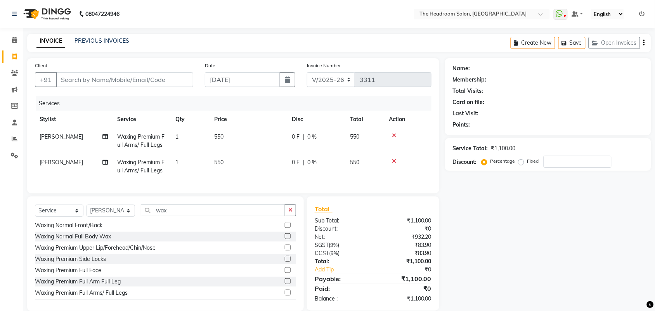
click at [394, 160] on icon at bounding box center [394, 160] width 4 height 5
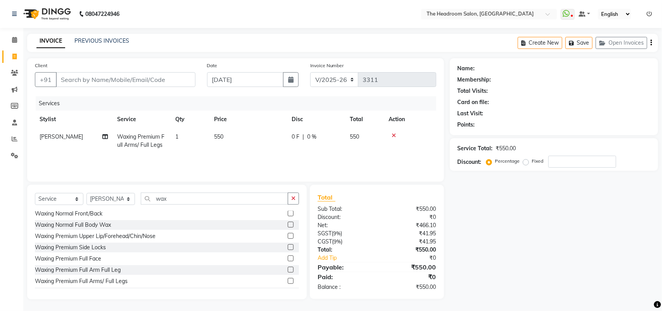
click at [395, 133] on icon at bounding box center [394, 135] width 4 height 5
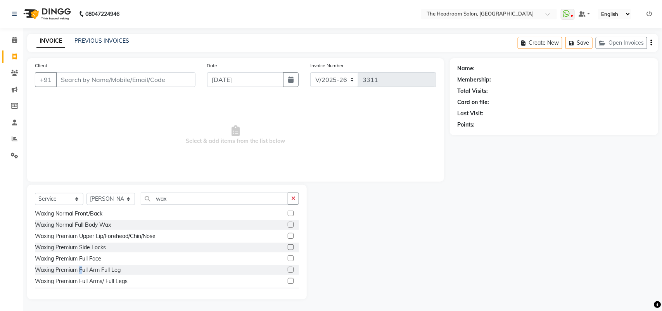
click at [82, 267] on div "Waxing Premium Full Arm Full Leg" at bounding box center [78, 270] width 86 height 8
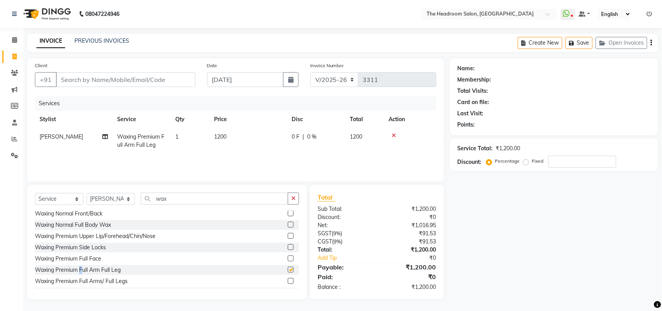
checkbox input "false"
click at [174, 199] on input "wax" at bounding box center [214, 198] width 147 height 12
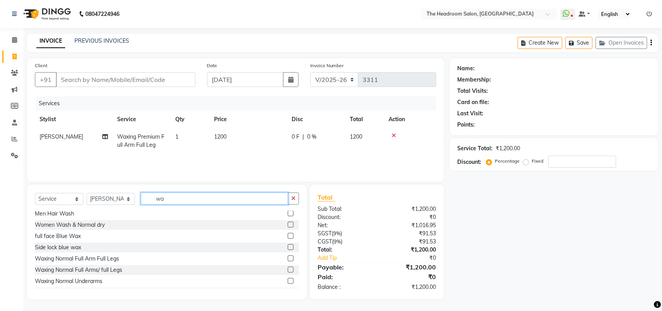
type input "w"
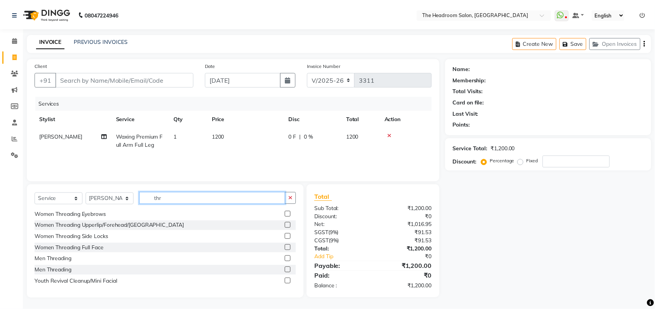
scroll to position [0, 0]
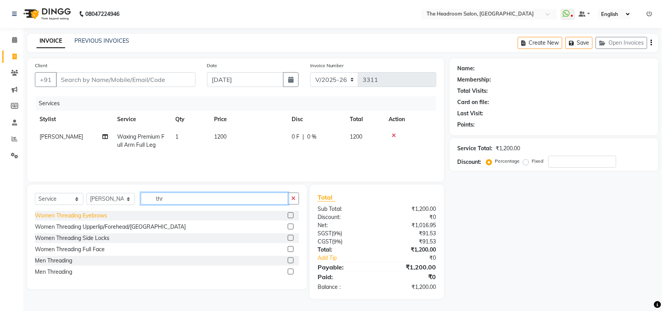
type input "thr"
click at [90, 217] on div "Women Threading Eyebrows" at bounding box center [71, 216] width 72 height 8
click at [90, 205] on select "Select Stylist [PERSON_NAME] Deepak [PERSON_NAME] [PERSON_NAME] Manager [PERSON…" at bounding box center [111, 199] width 49 height 12
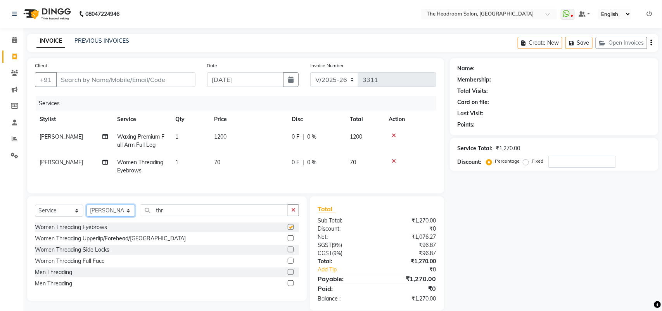
checkbox input "false"
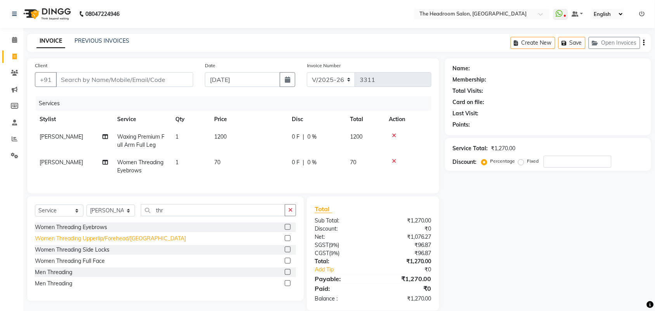
click at [92, 243] on div "Women Threading Upperlip/Forehead/[GEOGRAPHIC_DATA]" at bounding box center [110, 238] width 151 height 8
checkbox input "false"
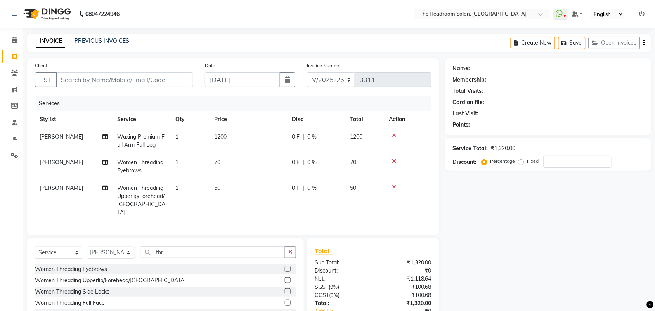
click at [79, 71] on div "Client +91" at bounding box center [114, 77] width 170 height 32
click at [0, 90] on li "Marketing" at bounding box center [11, 90] width 23 height 17
click at [118, 76] on input "Client" at bounding box center [124, 79] width 137 height 15
click at [147, 79] on input "Client" at bounding box center [124, 79] width 137 height 15
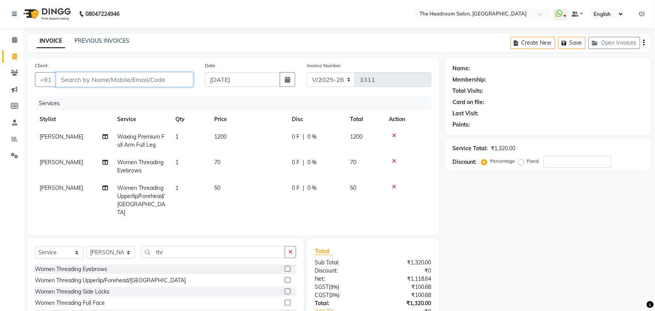
type input "9"
type input "0"
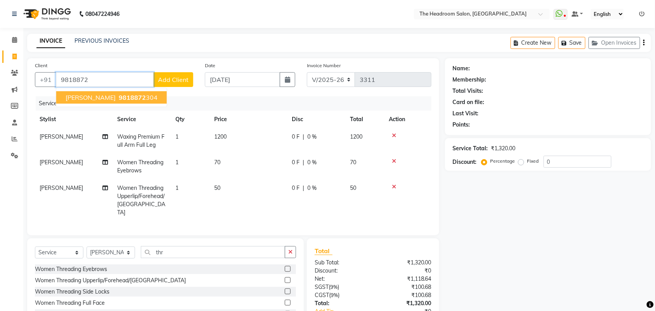
click at [80, 98] on span "[PERSON_NAME]" at bounding box center [91, 98] width 50 height 8
type input "9818872304"
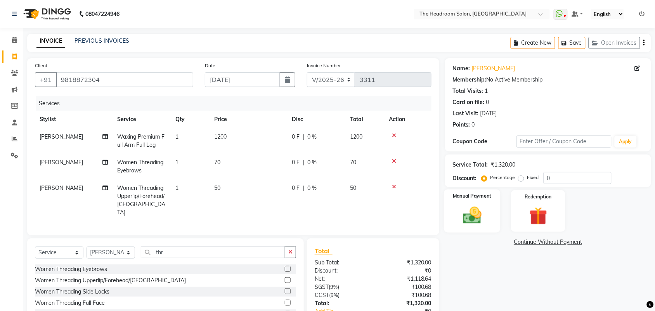
click at [477, 222] on img at bounding box center [472, 215] width 30 height 21
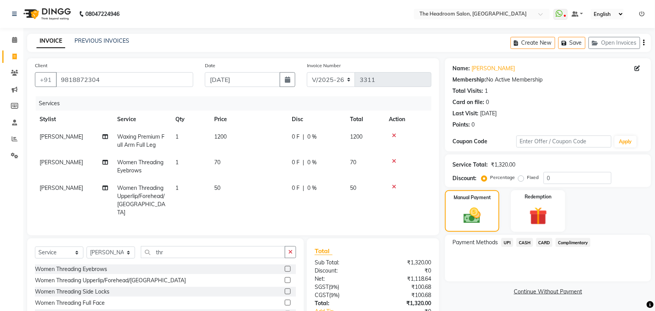
click at [522, 241] on span "CASH" at bounding box center [525, 242] width 17 height 9
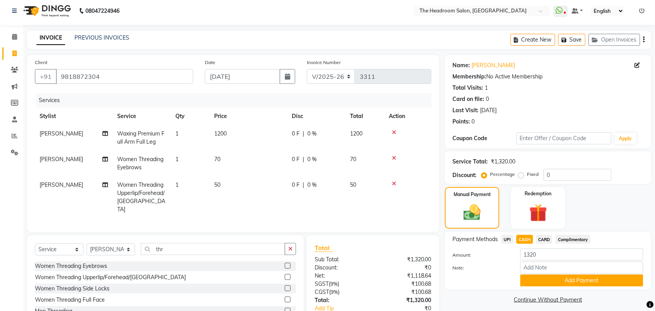
scroll to position [52, 0]
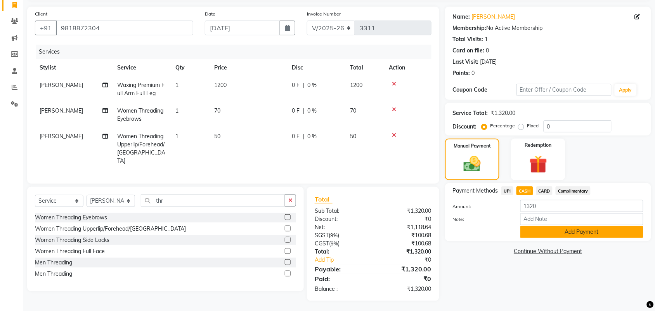
click at [620, 232] on button "Add Payment" at bounding box center [581, 232] width 123 height 12
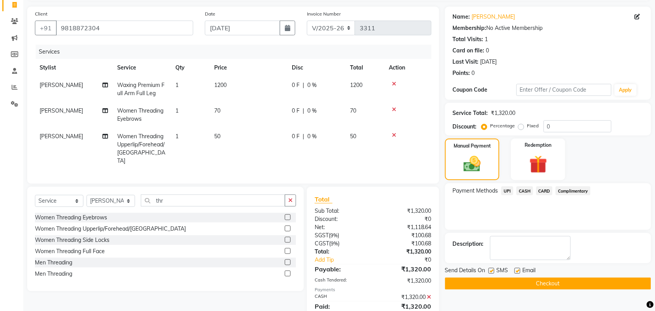
scroll to position [80, 0]
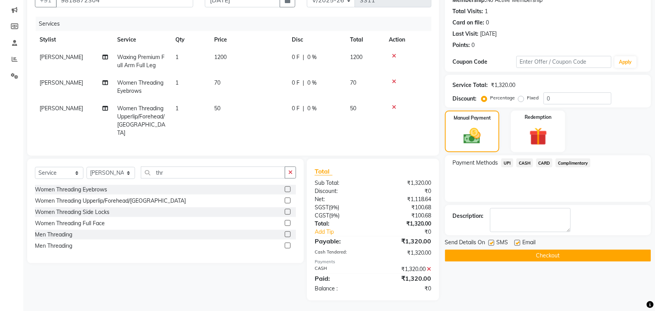
click at [603, 253] on button "Checkout" at bounding box center [548, 256] width 206 height 12
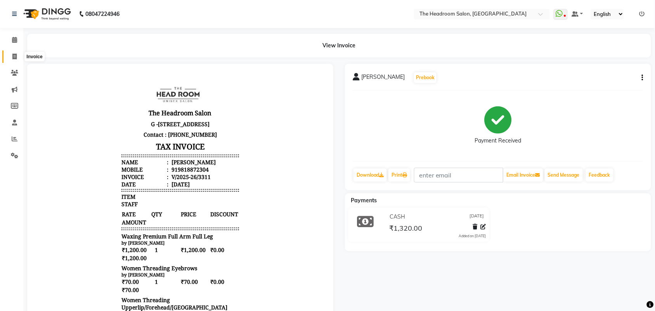
click at [10, 57] on span at bounding box center [15, 56] width 14 height 9
select select "service"
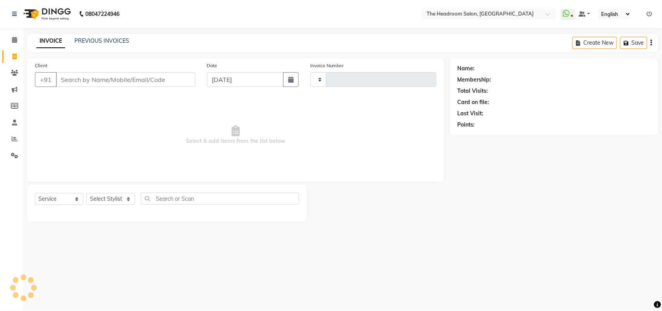
type input "3312"
select select "6933"
select select "58237"
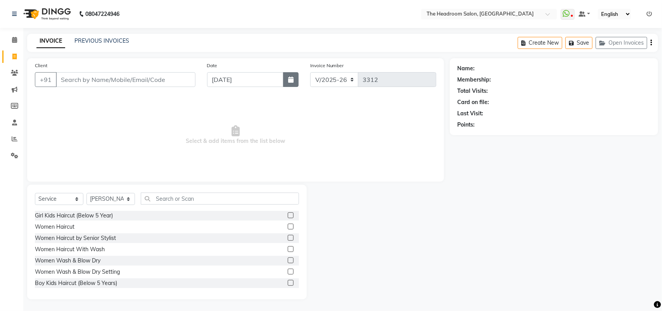
click at [289, 79] on icon "button" at bounding box center [290, 79] width 5 height 6
select select "9"
select select "2025"
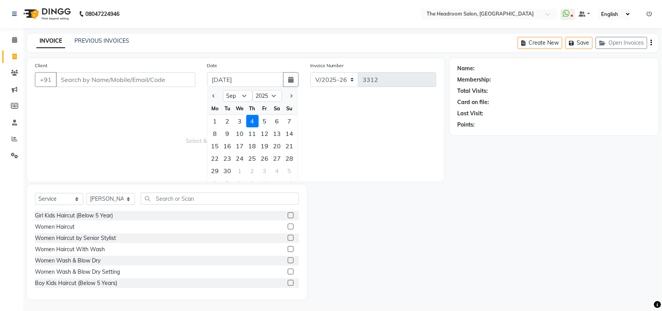
click at [90, 186] on div "Select Service Product Membership Package Voucher Prepaid Gift Card Select Styl…" at bounding box center [167, 242] width 280 height 114
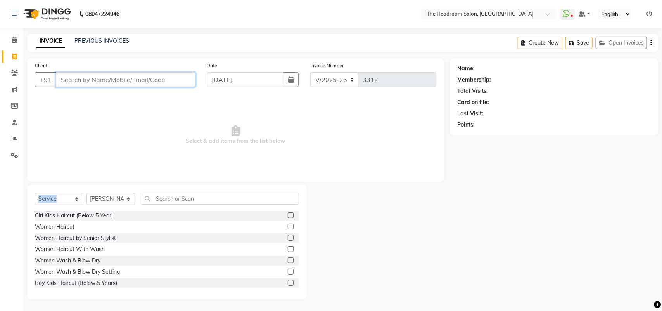
click at [72, 76] on input "Client" at bounding box center [126, 79] width 140 height 15
click at [125, 196] on select "Select Stylist [PERSON_NAME] Deepak [PERSON_NAME] [PERSON_NAME] Manager [PERSON…" at bounding box center [111, 199] width 49 height 12
click at [126, 196] on select "Select Stylist [PERSON_NAME] Deepak [PERSON_NAME] [PERSON_NAME] Manager [PERSON…" at bounding box center [111, 199] width 49 height 12
select select "58238"
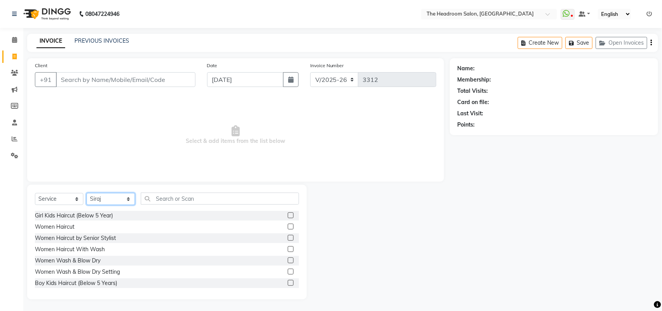
click at [87, 193] on select "Select Stylist [PERSON_NAME] Deepak [PERSON_NAME] [PERSON_NAME] Manager [PERSON…" at bounding box center [111, 199] width 49 height 12
click at [121, 182] on div "Client +91 Date [DATE] Invoice Number V/2025 V/[PHONE_NUMBER] Select & add item…" at bounding box center [235, 178] width 429 height 241
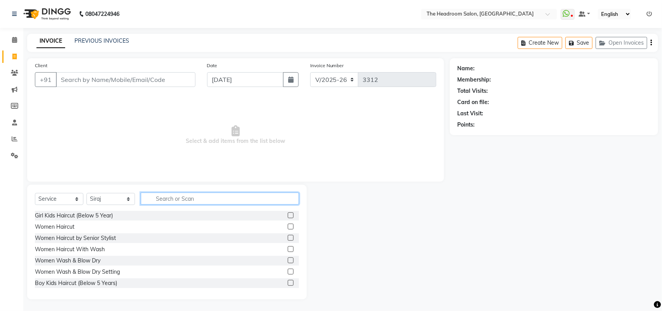
click at [173, 196] on input "text" at bounding box center [220, 198] width 158 height 12
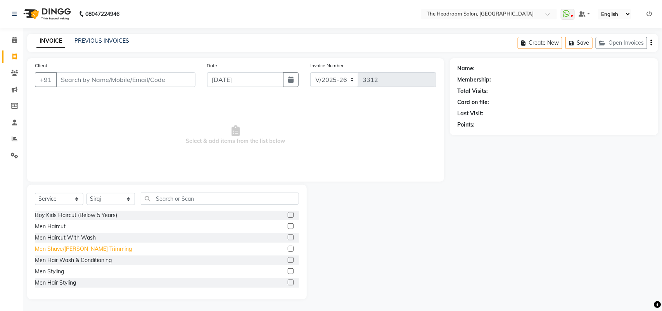
click at [94, 250] on div "Men Shave/[PERSON_NAME] Trimming" at bounding box center [83, 249] width 97 height 8
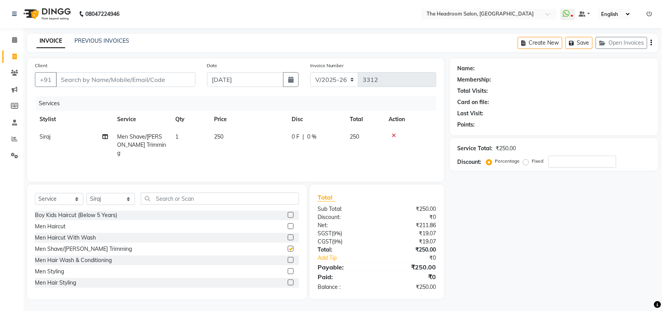
checkbox input "false"
click at [179, 196] on input "text" at bounding box center [220, 198] width 158 height 12
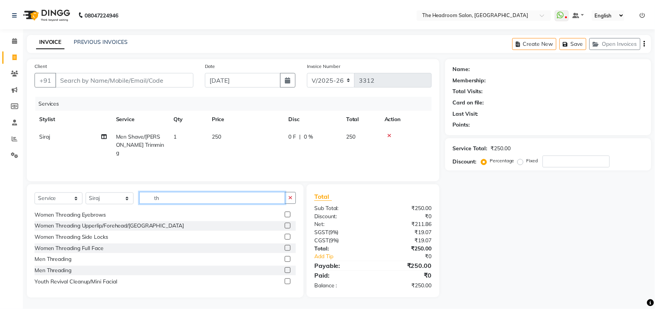
scroll to position [0, 0]
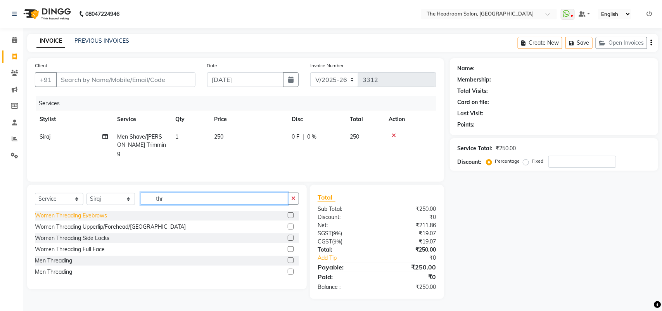
type input "thr"
click at [90, 217] on div "Women Threading Eyebrows" at bounding box center [71, 216] width 72 height 8
click at [90, 205] on select "Select Stylist [PERSON_NAME] Deepak [PERSON_NAME] [PERSON_NAME] Manager [PERSON…" at bounding box center [111, 199] width 49 height 12
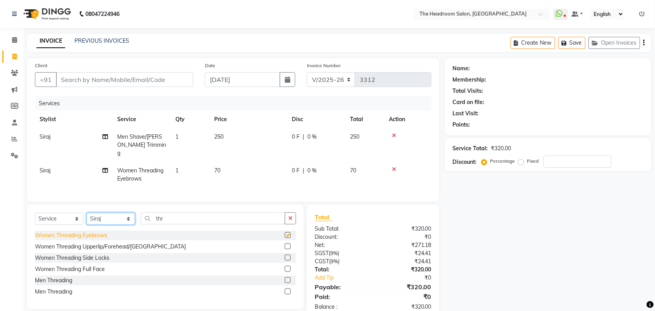
checkbox input "false"
click at [151, 78] on input "Client" at bounding box center [124, 79] width 137 height 15
type input "9"
type input "0"
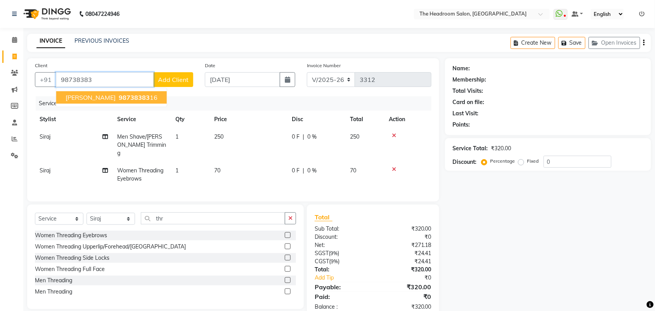
click at [119, 94] on span "98738383" at bounding box center [134, 98] width 31 height 8
type input "9873838316"
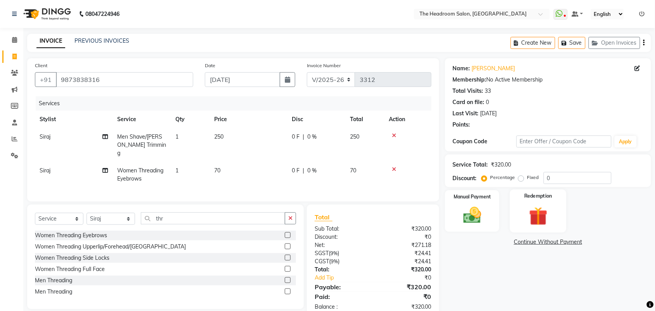
click at [554, 219] on div "Redemption" at bounding box center [538, 210] width 57 height 43
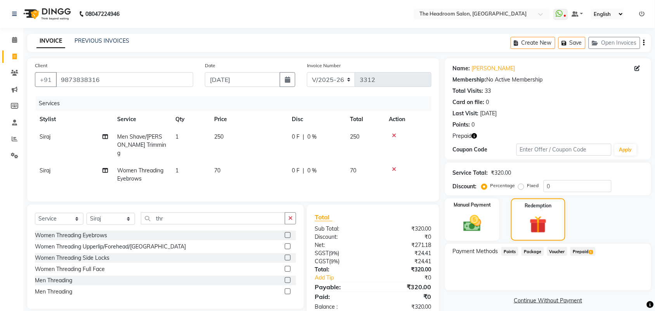
click at [586, 251] on span "Prepaid 1" at bounding box center [583, 251] width 25 height 9
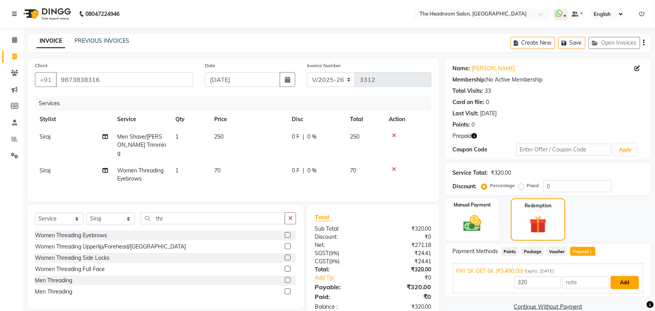
click at [630, 280] on button "Add" at bounding box center [625, 282] width 28 height 13
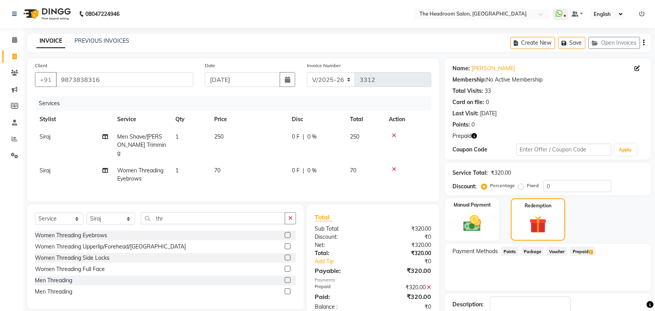
scroll to position [51, 0]
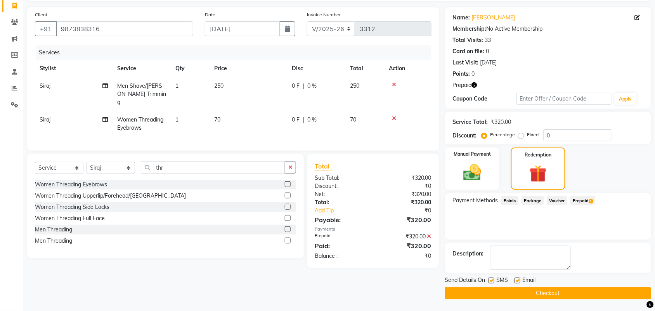
click at [627, 288] on button "Checkout" at bounding box center [548, 293] width 206 height 12
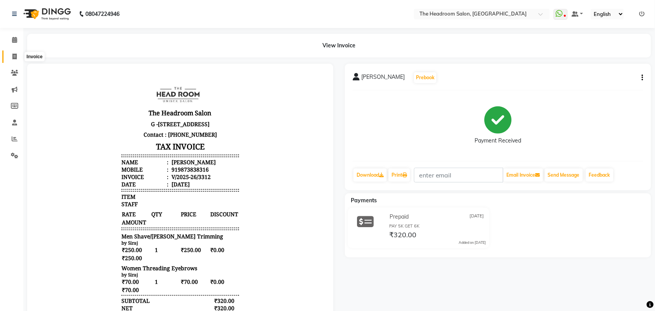
click at [14, 57] on icon at bounding box center [14, 57] width 4 height 6
select select "service"
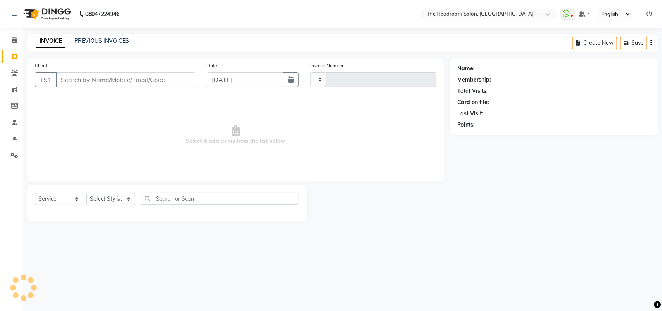
click at [125, 191] on div "Select Service Product Membership Package Voucher Prepaid Gift Card Select Styl…" at bounding box center [167, 203] width 280 height 37
select select "6933"
type input "3313"
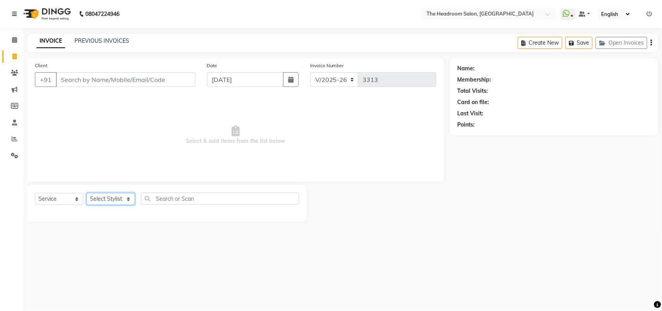
click at [127, 196] on select "Select Stylist" at bounding box center [111, 199] width 49 height 12
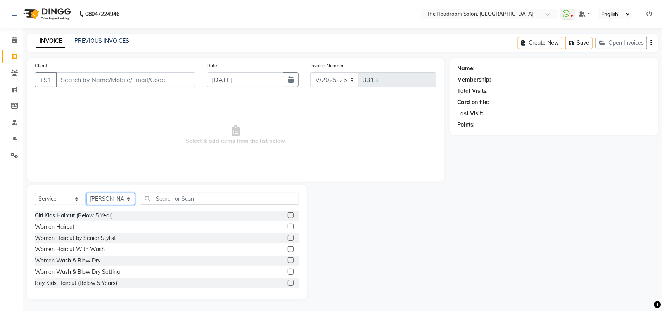
click at [127, 196] on select "Select Stylist [PERSON_NAME] Deepak [PERSON_NAME] [PERSON_NAME] Manager [PERSON…" at bounding box center [111, 199] width 49 height 12
select select "58240"
click at [87, 193] on select "Select Stylist [PERSON_NAME] Deepak [PERSON_NAME] [PERSON_NAME] Manager [PERSON…" at bounding box center [111, 199] width 49 height 12
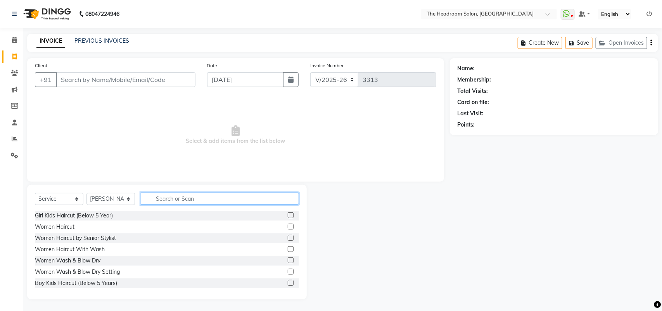
click at [173, 194] on input "text" at bounding box center [220, 198] width 158 height 12
type input "wax"
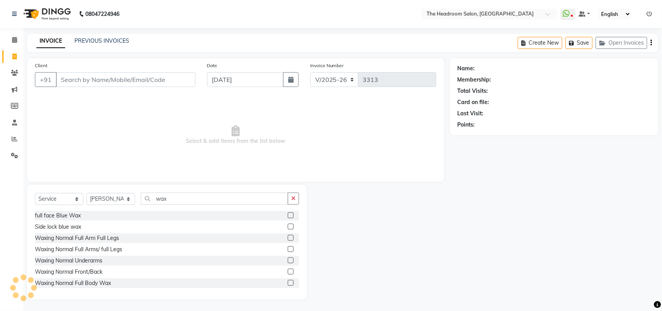
click at [264, 250] on div "Waxing Normal Full Arms/ full Legs" at bounding box center [167, 250] width 264 height 10
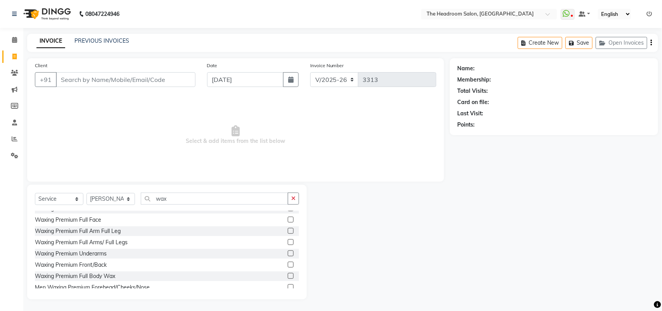
click at [288, 241] on label at bounding box center [291, 242] width 6 height 6
click at [288, 241] on input "checkbox" at bounding box center [290, 242] width 5 height 5
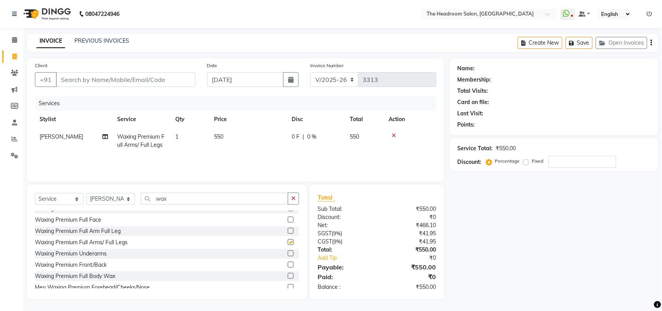
checkbox input "false"
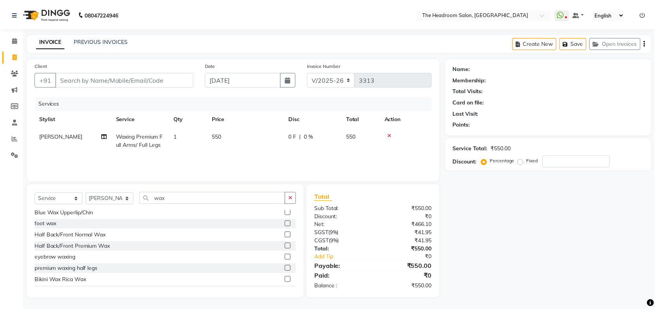
scroll to position [262, 0]
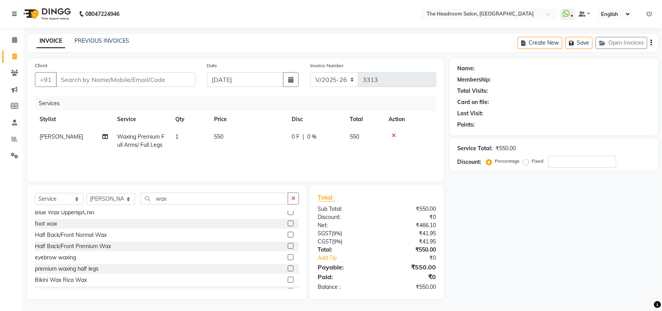
click at [288, 264] on div at bounding box center [293, 269] width 11 height 10
click at [288, 268] on label at bounding box center [291, 268] width 6 height 6
click at [288, 268] on input "checkbox" at bounding box center [290, 268] width 5 height 5
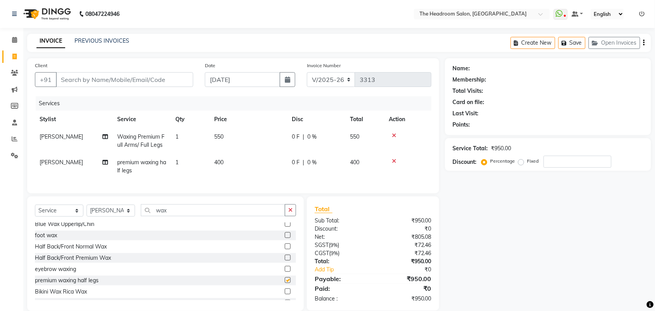
checkbox input "false"
click at [173, 216] on input "wax" at bounding box center [213, 210] width 144 height 12
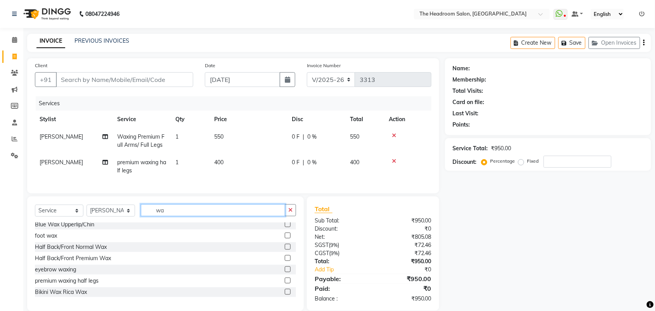
type input "w"
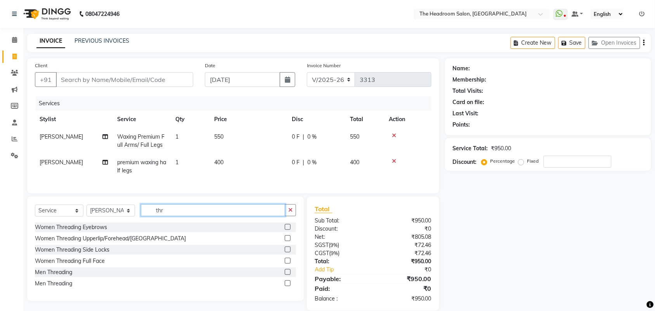
scroll to position [0, 0]
type input "thre"
click at [286, 230] on label at bounding box center [288, 227] width 6 height 6
click at [286, 230] on input "checkbox" at bounding box center [287, 227] width 5 height 5
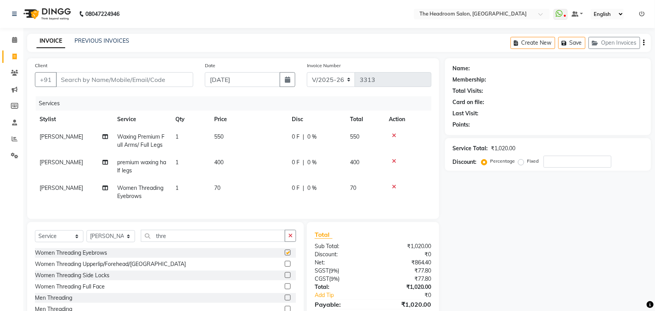
checkbox input "false"
click at [129, 242] on select "Select Stylist [PERSON_NAME] Deepak [PERSON_NAME] [PERSON_NAME] Manager [PERSON…" at bounding box center [111, 236] width 49 height 12
select select "87934"
click at [87, 237] on select "Select Stylist [PERSON_NAME] Deepak [PERSON_NAME] [PERSON_NAME] Manager [PERSON…" at bounding box center [111, 236] width 49 height 12
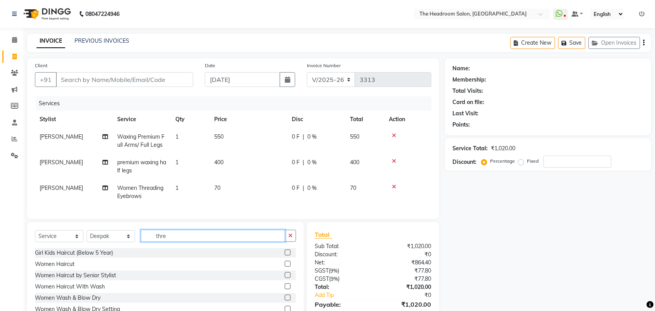
click at [173, 242] on input "thre" at bounding box center [213, 236] width 144 height 12
type input "t"
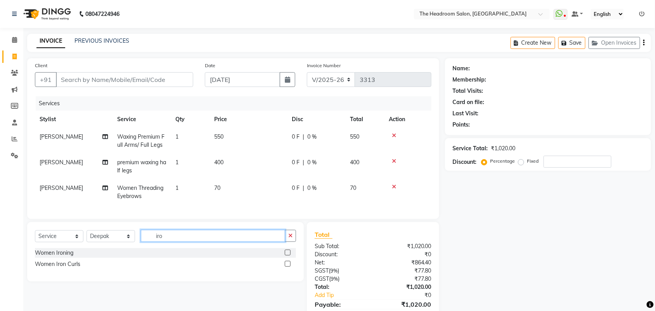
type input "iro"
click at [288, 255] on label at bounding box center [288, 253] width 6 height 6
click at [288, 255] on input "checkbox" at bounding box center [287, 252] width 5 height 5
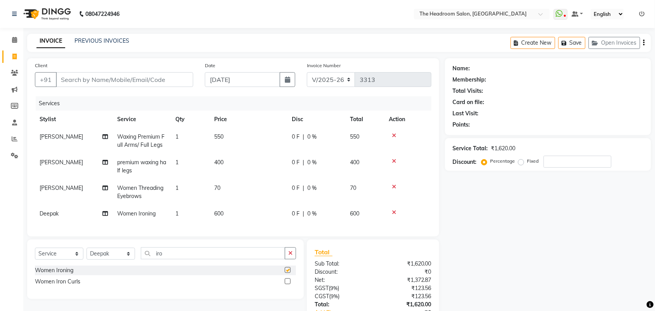
checkbox input "false"
click at [94, 82] on input "Client" at bounding box center [124, 79] width 137 height 15
type input "m"
type input "0"
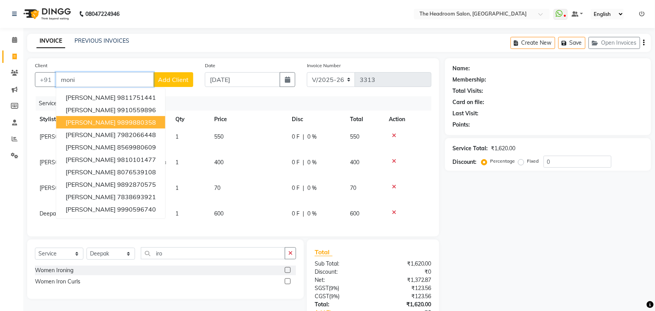
click at [118, 118] on ngb-highlight "9899880358" at bounding box center [136, 122] width 39 height 8
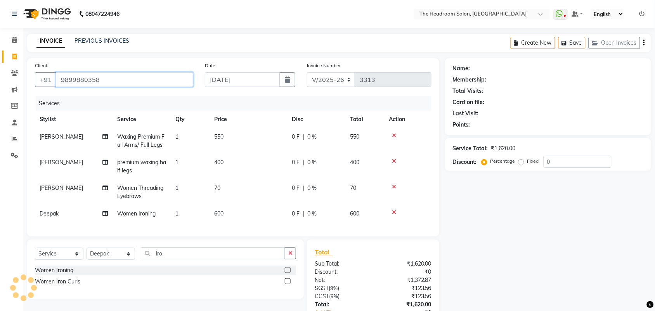
type input "9899880358"
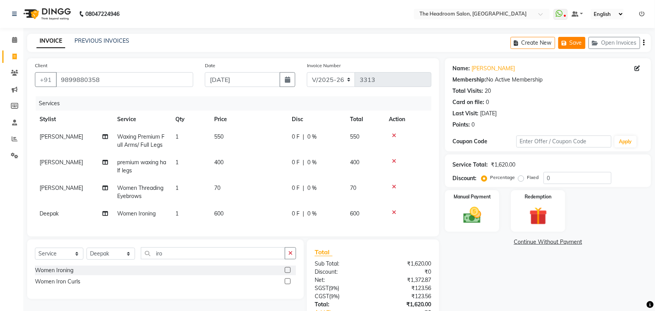
click at [575, 42] on button "Save" at bounding box center [571, 43] width 27 height 12
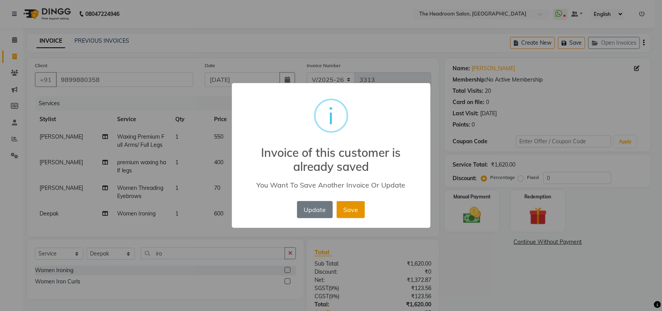
click at [361, 210] on button "Save" at bounding box center [351, 209] width 28 height 17
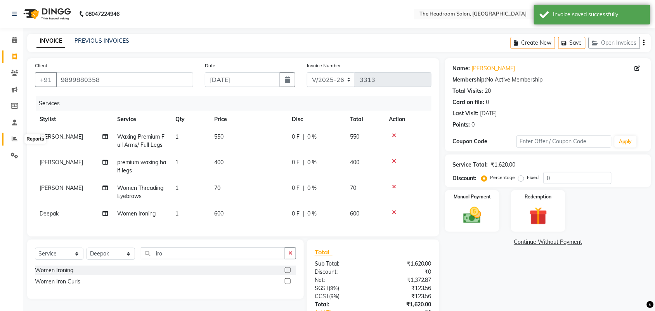
click at [10, 139] on span at bounding box center [15, 139] width 14 height 9
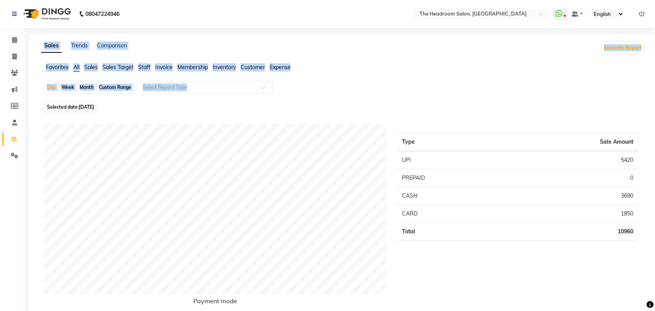
drag, startPoint x: 597, startPoint y: 12, endPoint x: 187, endPoint y: 97, distance: 418.2
click at [15, 56] on icon at bounding box center [14, 57] width 4 height 6
select select "service"
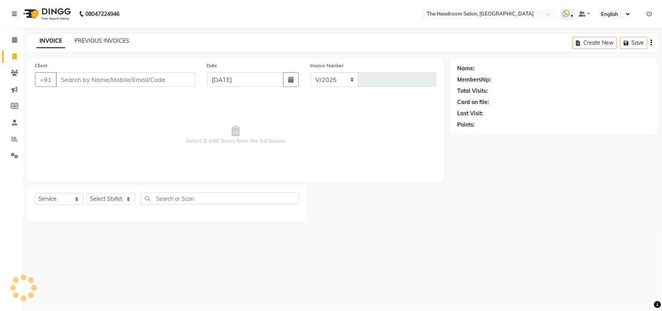
select select "6933"
type input "3313"
select select "58237"
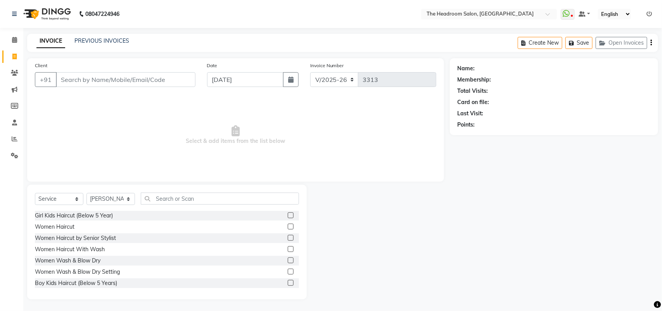
click at [628, 36] on div "Create New Save Open Invoices" at bounding box center [588, 43] width 140 height 18
click at [628, 42] on button "Open Invoices" at bounding box center [622, 43] width 52 height 12
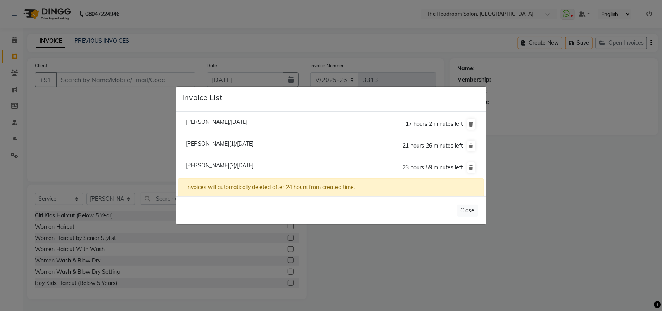
click at [223, 168] on span "[PERSON_NAME](2)/[DATE]" at bounding box center [220, 165] width 68 height 7
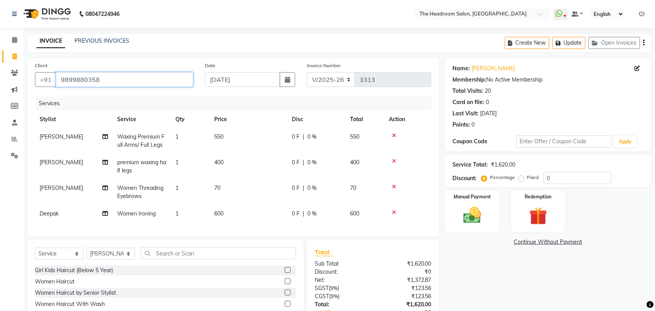
click at [102, 80] on input "9899880358" at bounding box center [124, 79] width 137 height 15
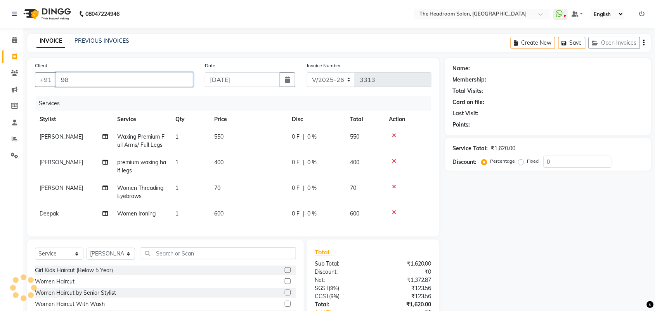
type input "9"
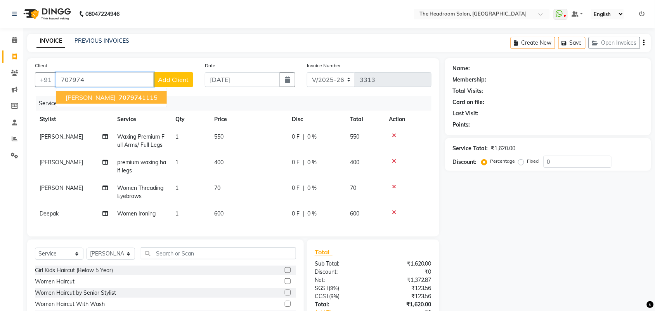
click at [90, 94] on span "[PERSON_NAME]" at bounding box center [91, 98] width 50 height 8
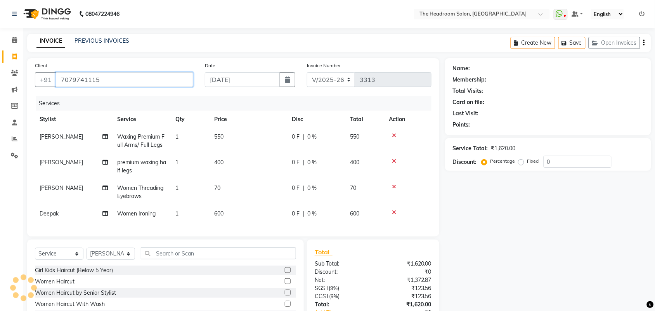
type input "7079741115"
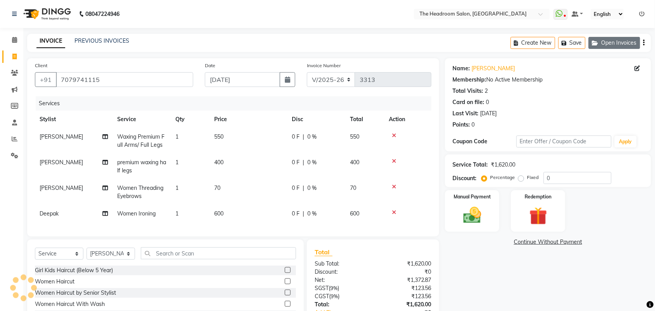
click at [604, 41] on button "Open Invoices" at bounding box center [615, 43] width 52 height 12
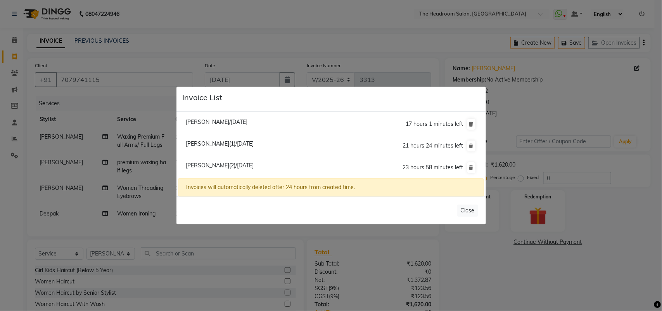
click at [610, 208] on ngb-modal-window "Invoice List [PERSON_NAME]/[DATE] 17 hours 1 minutes left [PERSON_NAME](1)/[DAT…" at bounding box center [331, 155] width 662 height 311
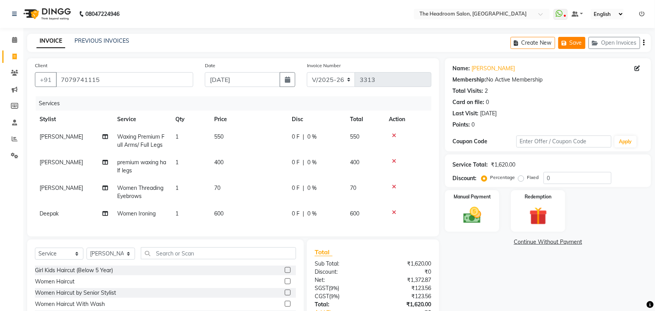
click at [572, 45] on button "Save" at bounding box center [571, 43] width 27 height 12
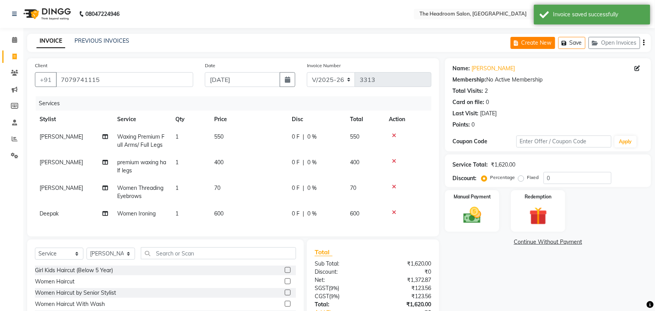
click at [539, 42] on button "Create New" at bounding box center [533, 43] width 45 height 12
select select "service"
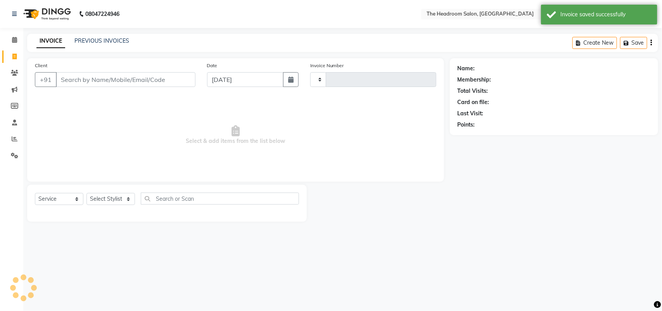
type input "3313"
select select "6933"
select select "58237"
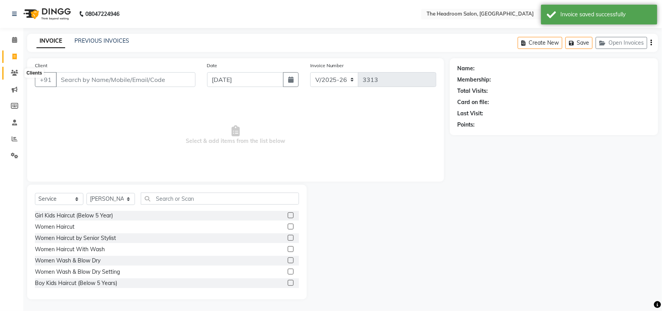
click at [16, 71] on icon at bounding box center [14, 73] width 7 height 6
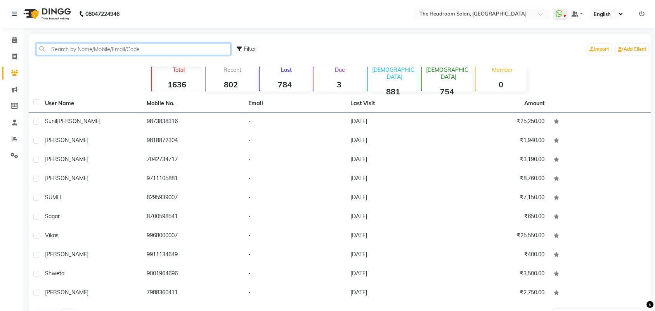
click at [144, 49] on input "text" at bounding box center [133, 49] width 195 height 12
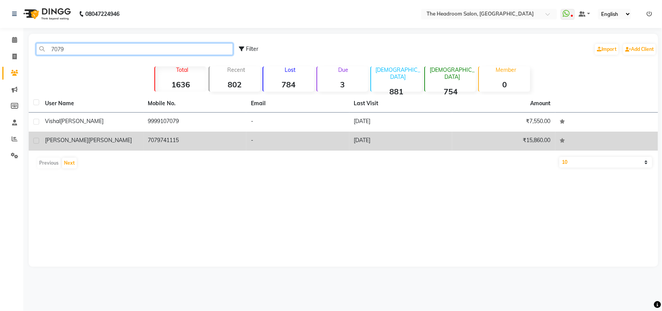
type input "7079"
click at [164, 138] on td "7079741115" at bounding box center [195, 141] width 103 height 19
click at [556, 138] on td at bounding box center [607, 141] width 103 height 19
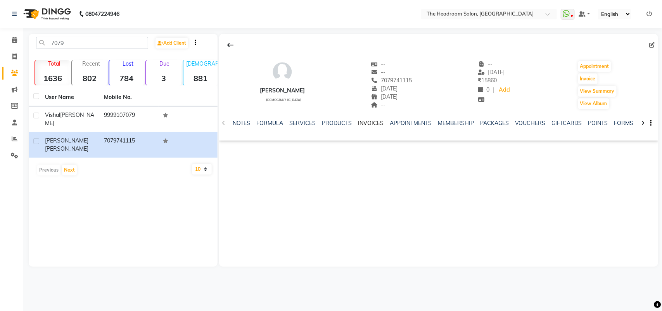
click at [369, 122] on link "INVOICES" at bounding box center [371, 123] width 26 height 7
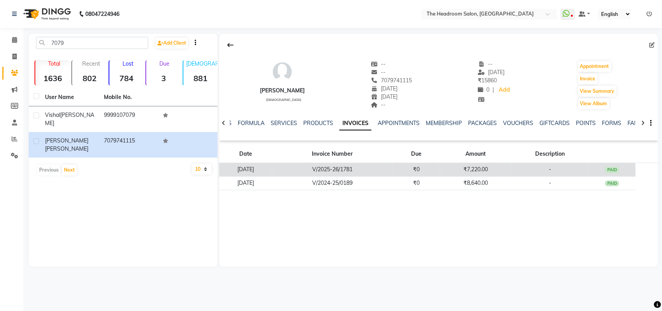
click at [614, 169] on div "PAID" at bounding box center [612, 170] width 15 height 6
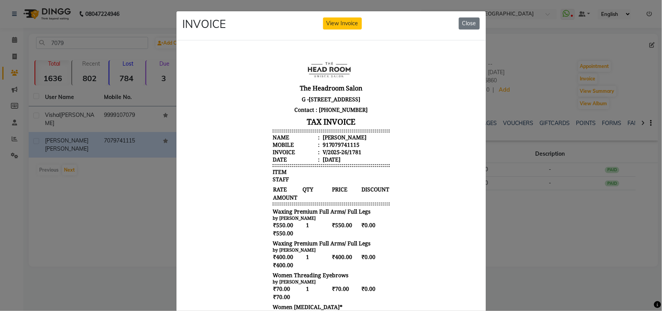
click at [19, 55] on ngb-modal-window "INVOICE View Invoice Close" at bounding box center [331, 155] width 662 height 311
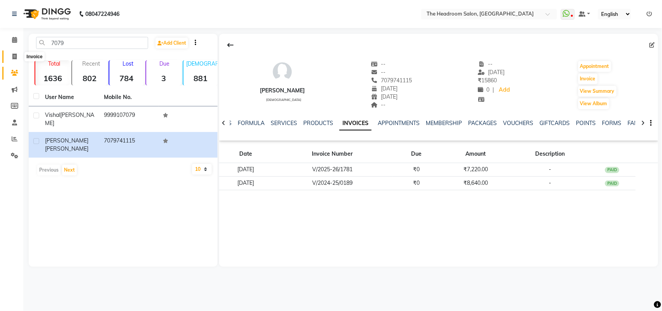
click at [17, 53] on span at bounding box center [15, 56] width 14 height 9
select select "service"
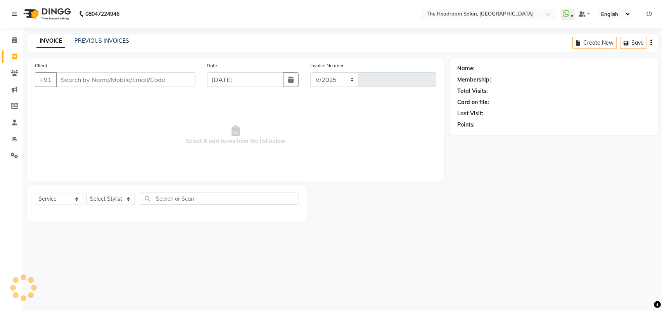
select select "6933"
type input "3313"
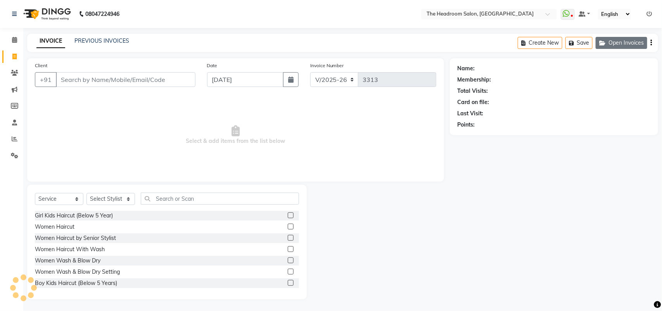
select select "58237"
click at [621, 42] on button "Open Invoices" at bounding box center [622, 43] width 52 height 12
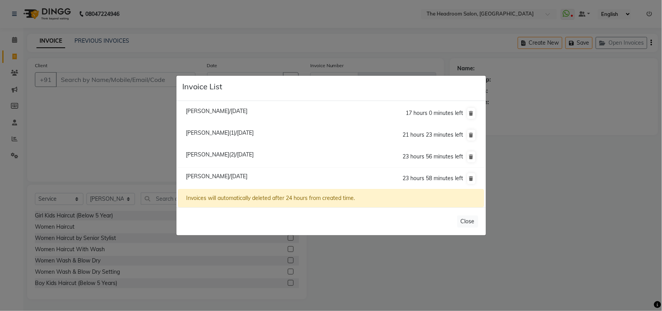
click at [248, 177] on span "[PERSON_NAME]/[DATE]" at bounding box center [217, 176] width 62 height 7
type input "7079741115"
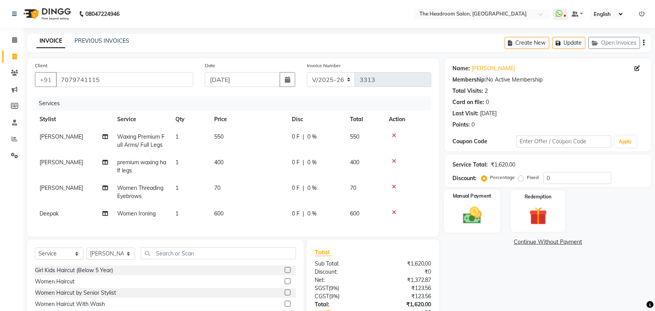
click at [486, 212] on img at bounding box center [472, 215] width 30 height 21
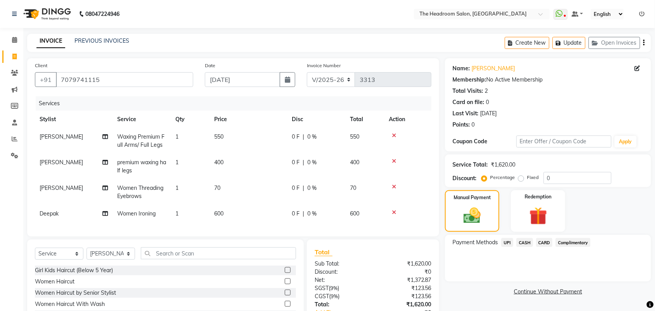
click at [507, 243] on span "UPI" at bounding box center [507, 242] width 12 height 9
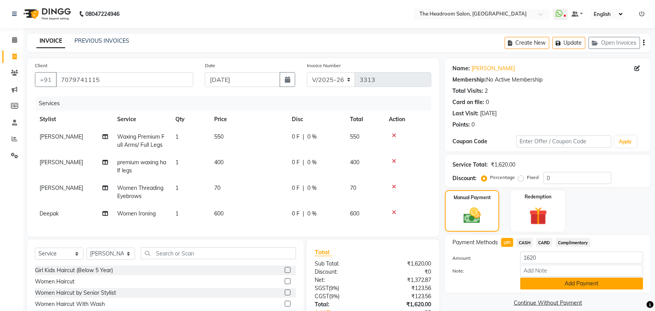
click at [550, 286] on button "Add Payment" at bounding box center [581, 283] width 123 height 12
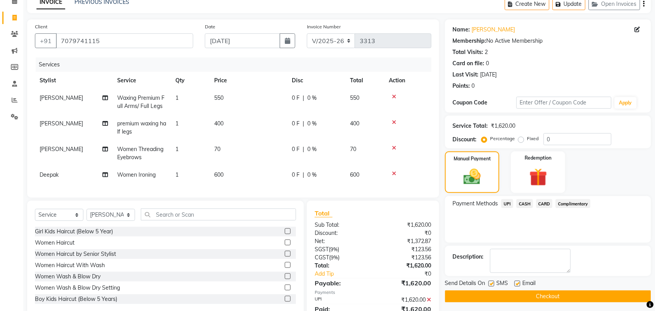
scroll to position [58, 0]
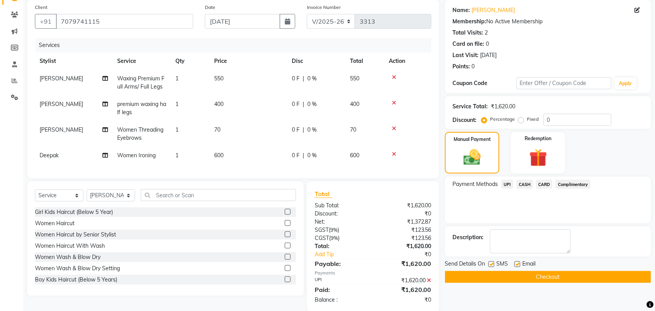
click at [594, 278] on button "Checkout" at bounding box center [548, 277] width 206 height 12
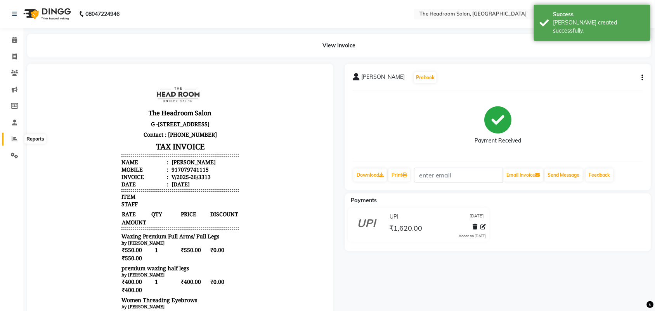
click at [16, 137] on icon at bounding box center [15, 139] width 6 height 6
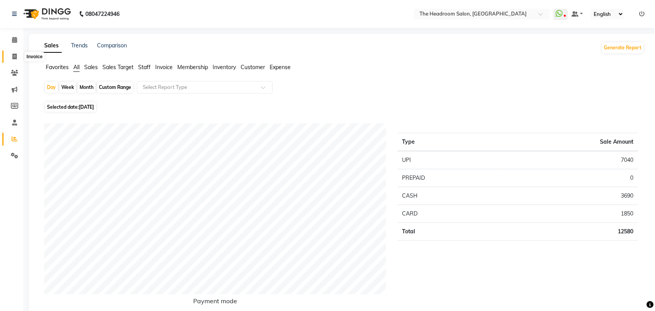
click at [11, 54] on span at bounding box center [15, 56] width 14 height 9
select select "service"
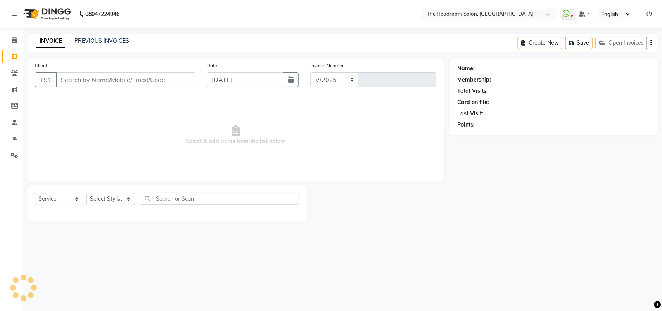
select select "6933"
type input "3314"
select select "58237"
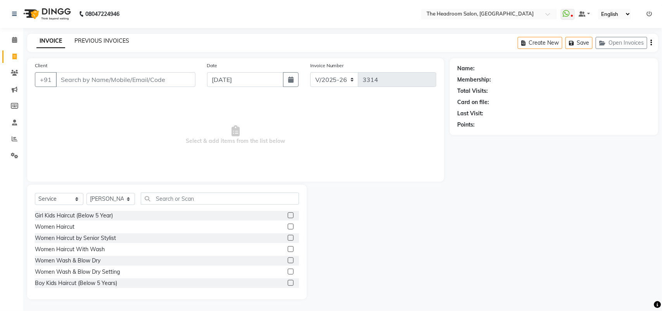
click at [109, 39] on link "PREVIOUS INVOICES" at bounding box center [102, 40] width 55 height 7
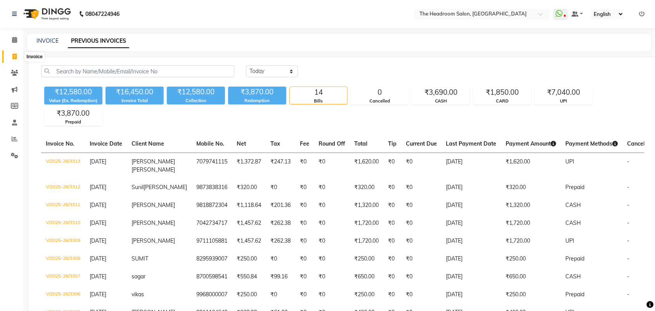
click at [13, 54] on icon at bounding box center [14, 57] width 4 height 6
select select "service"
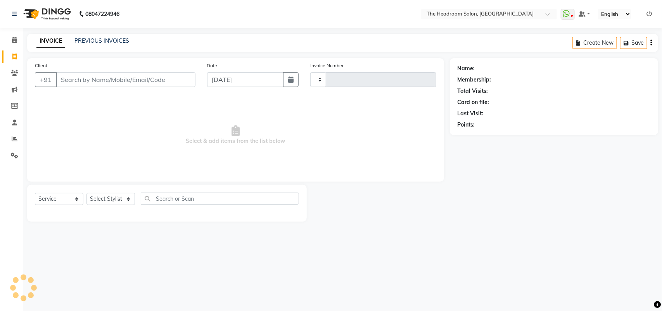
type input "3314"
select select "6933"
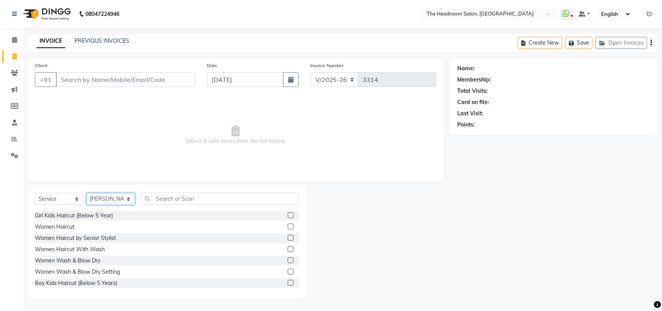
click at [128, 200] on select "Select Stylist [PERSON_NAME] Deepak [PERSON_NAME] [PERSON_NAME] Manager [PERSON…" at bounding box center [111, 199] width 49 height 12
select select "58238"
click at [87, 193] on select "Select Stylist [PERSON_NAME] Deepak [PERSON_NAME] [PERSON_NAME] Manager [PERSON…" at bounding box center [111, 199] width 49 height 12
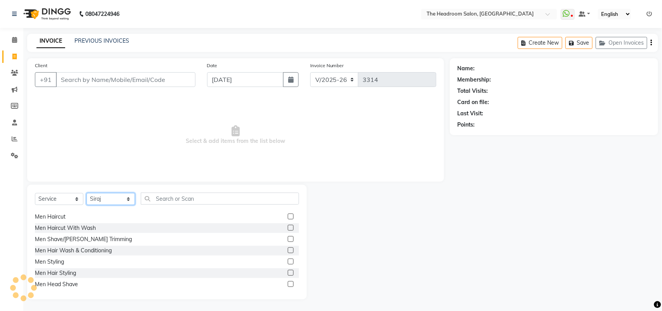
scroll to position [58, 0]
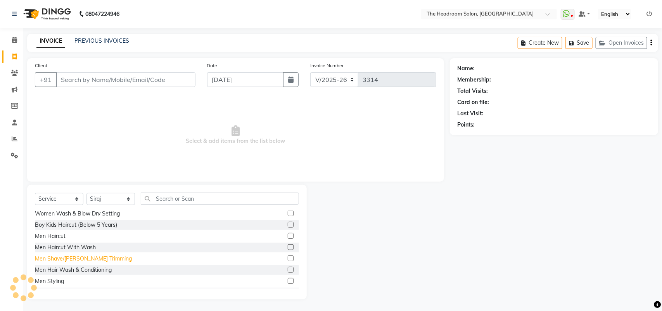
click at [68, 255] on div "Men Shave/[PERSON_NAME] Trimming" at bounding box center [83, 259] width 97 height 8
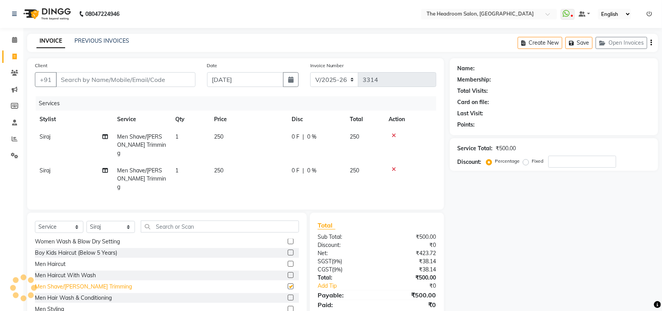
checkbox input "false"
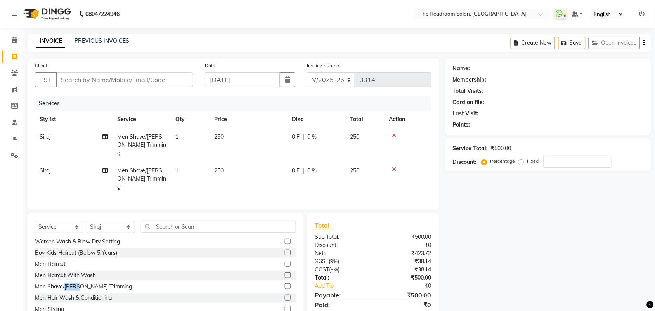
click at [392, 166] on icon at bounding box center [394, 168] width 4 height 5
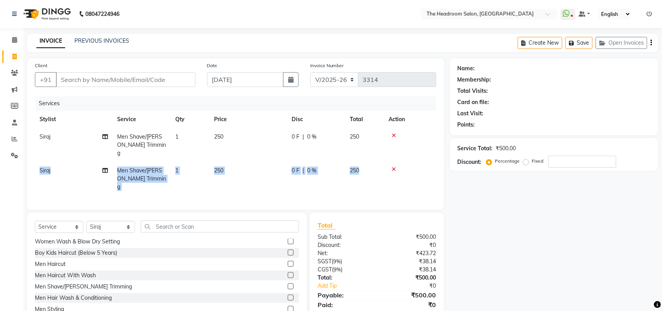
click at [392, 160] on div "Services Stylist Service Qty Price Disc Total Action Siraj Men Shave/[PERSON_NA…" at bounding box center [236, 149] width 402 height 106
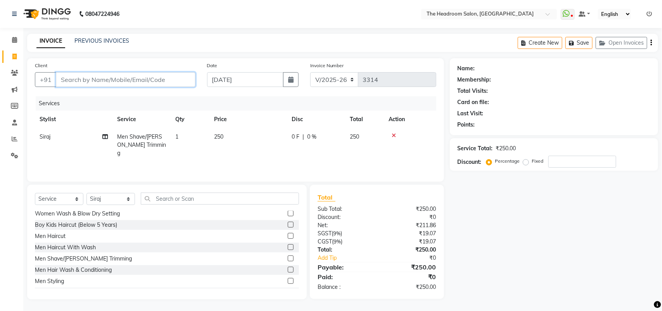
click at [183, 82] on input "Client" at bounding box center [126, 79] width 140 height 15
type input "9"
type input "0"
type input "9350143052"
click at [183, 82] on span "Add Client" at bounding box center [175, 80] width 31 height 8
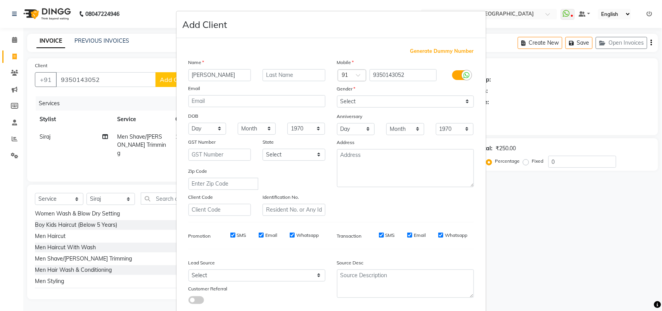
type input "[PERSON_NAME]"
click at [362, 100] on select "Select [DEMOGRAPHIC_DATA] [DEMOGRAPHIC_DATA] Other Prefer Not To Say" at bounding box center [405, 101] width 137 height 12
select select "[DEMOGRAPHIC_DATA]"
click at [337, 95] on select "Select [DEMOGRAPHIC_DATA] [DEMOGRAPHIC_DATA] Other Prefer Not To Say" at bounding box center [405, 101] width 137 height 12
click at [654, 280] on ngb-modal-window "Add Client Generate Dummy Number Name amit Email DOB Day 01 02 03 04 05 06 07 0…" at bounding box center [331, 155] width 662 height 311
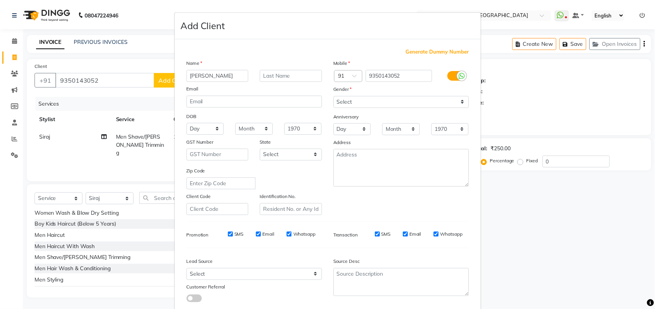
scroll to position [45, 0]
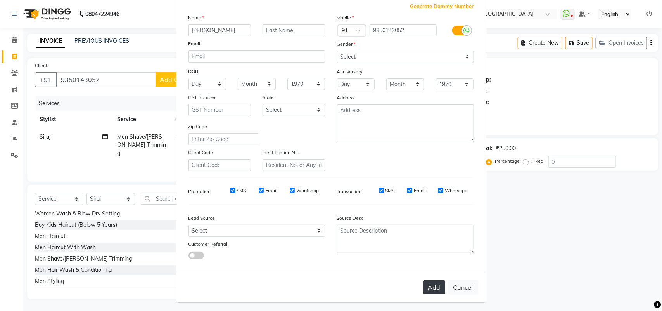
click at [433, 283] on button "Add" at bounding box center [435, 287] width 22 height 14
select select
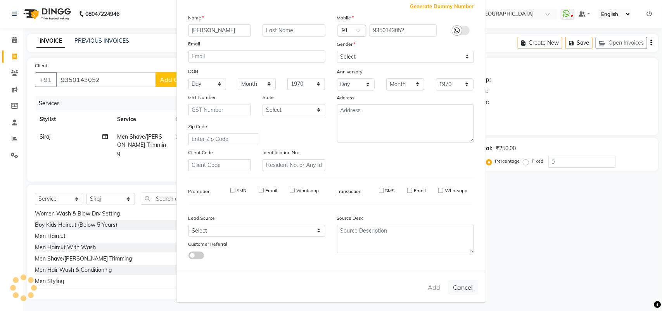
select select
checkbox input "false"
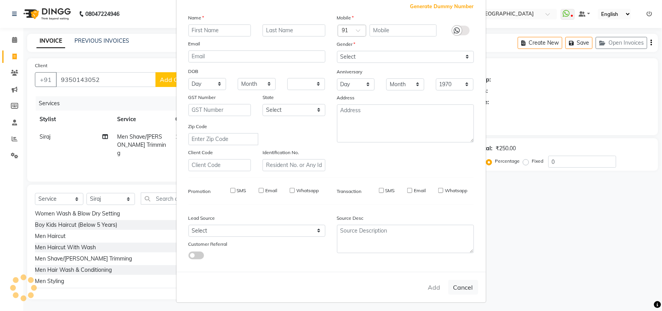
checkbox input "false"
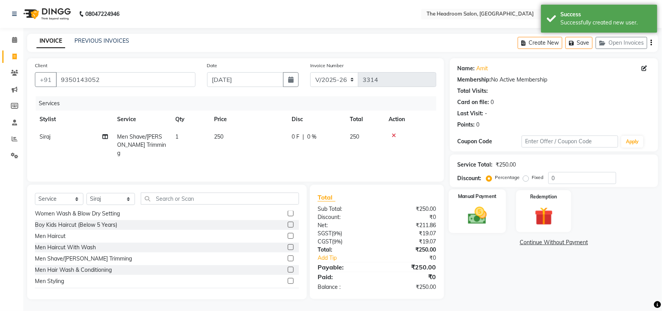
click at [496, 222] on div "Manual Payment" at bounding box center [477, 211] width 57 height 44
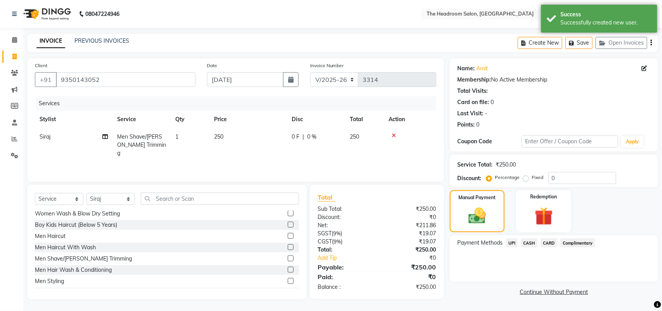
click at [511, 242] on span "UPI" at bounding box center [512, 242] width 12 height 9
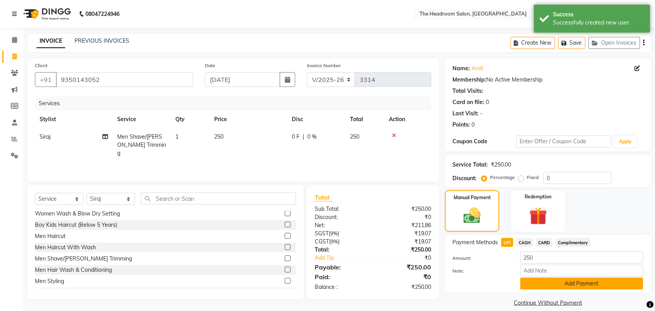
click at [544, 282] on button "Add Payment" at bounding box center [581, 283] width 123 height 12
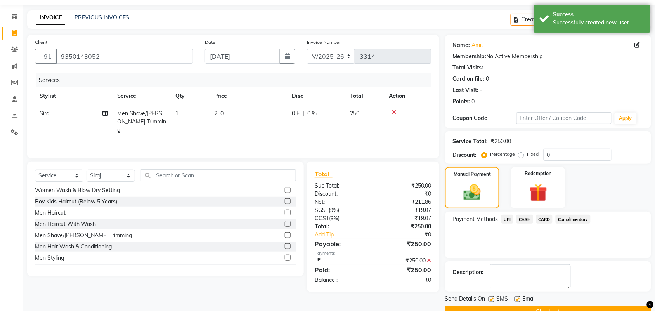
scroll to position [42, 0]
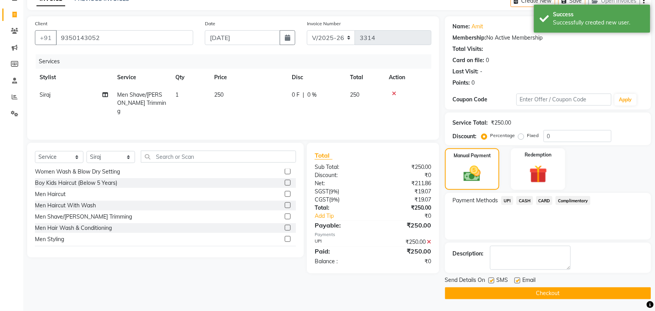
click at [633, 294] on button "Checkout" at bounding box center [548, 293] width 206 height 12
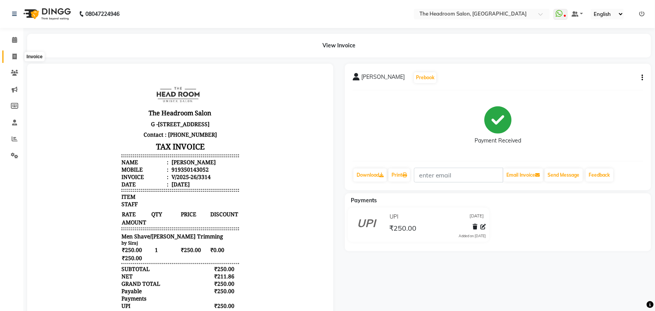
click at [10, 54] on span at bounding box center [15, 56] width 14 height 9
select select "service"
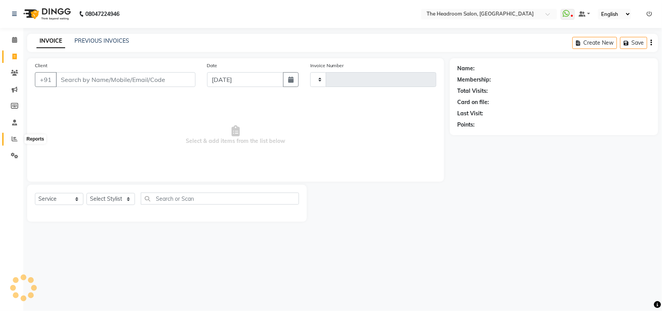
drag, startPoint x: 9, startPoint y: 142, endPoint x: 16, endPoint y: 141, distance: 7.2
click at [10, 142] on span at bounding box center [15, 139] width 14 height 9
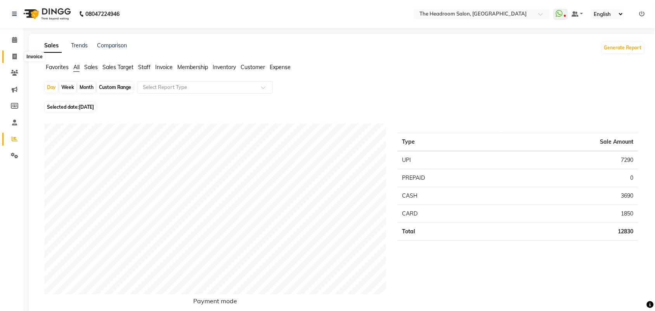
click at [15, 55] on icon at bounding box center [14, 57] width 4 height 6
select select "service"
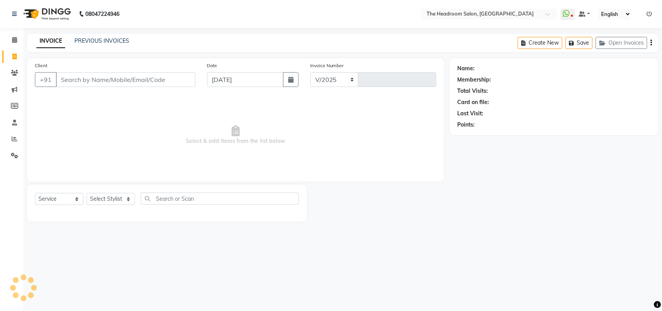
select select "6933"
type input "3315"
select select "58237"
